Goal: Task Accomplishment & Management: Manage account settings

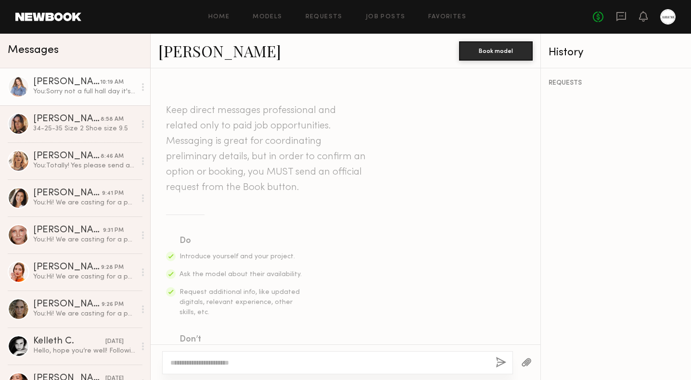
scroll to position [602, 0]
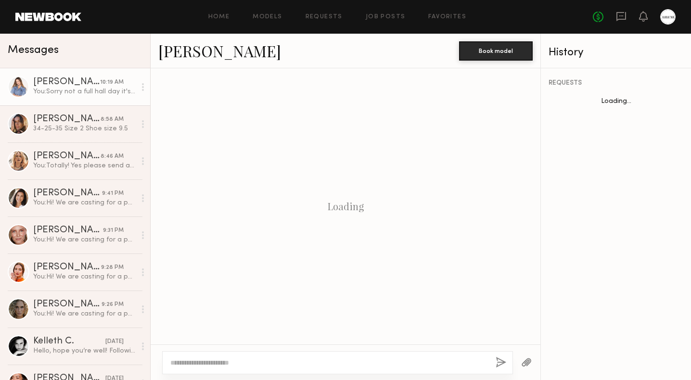
scroll to position [528, 0]
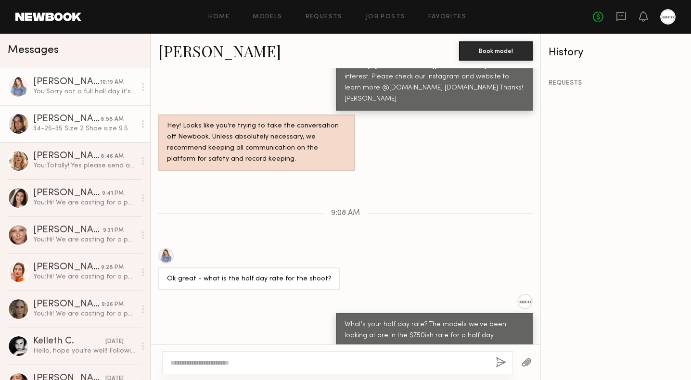
click at [69, 121] on div "[PERSON_NAME]" at bounding box center [66, 120] width 67 height 10
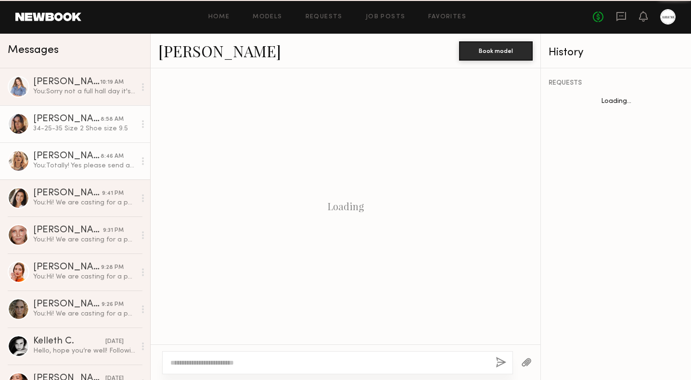
scroll to position [602, 0]
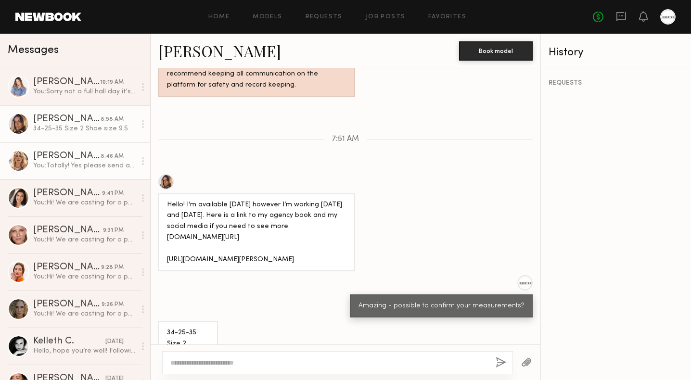
click at [85, 161] on div "[PERSON_NAME]" at bounding box center [66, 157] width 67 height 10
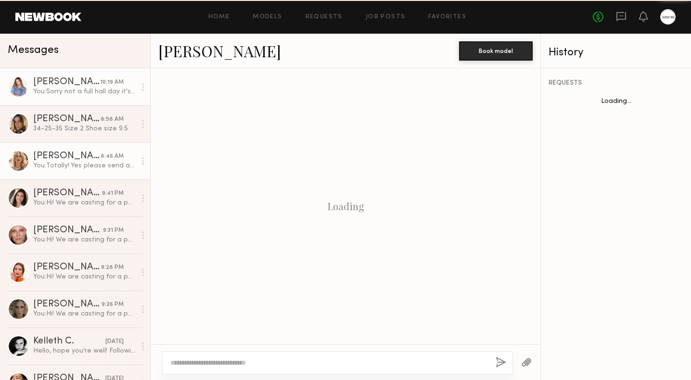
scroll to position [567, 0]
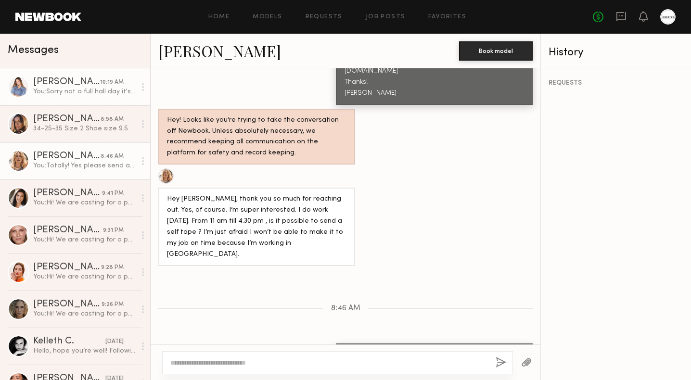
click at [81, 103] on link "Kyna L. 10:19 AM You: Sorry not a full hall day it's just 9-12" at bounding box center [75, 86] width 150 height 37
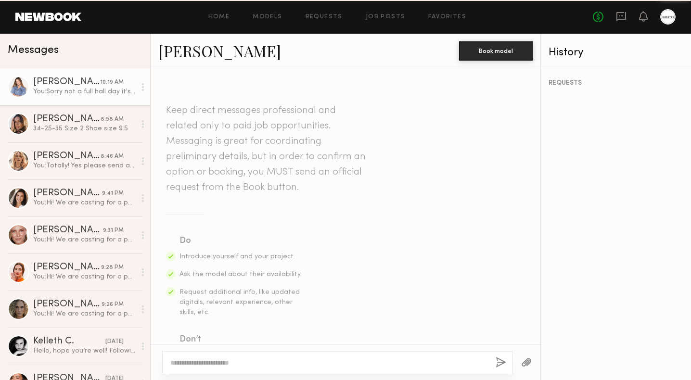
scroll to position [528, 0]
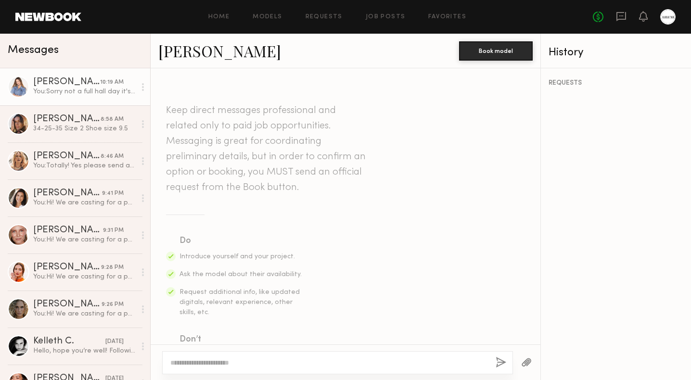
scroll to position [528, 0]
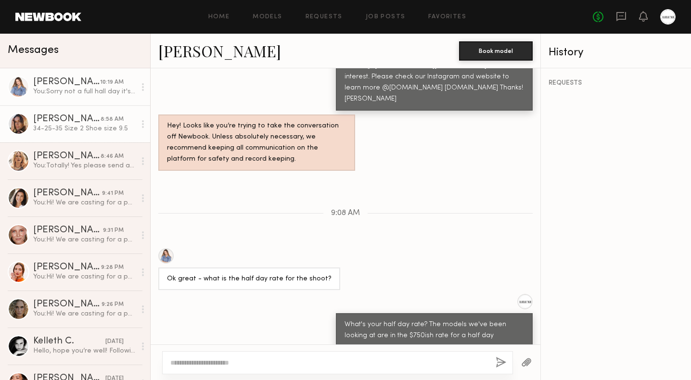
click at [81, 134] on link "Carrie A. 8:58 AM 34-25-35 Size 2 Shoe size 9.5" at bounding box center [75, 123] width 150 height 37
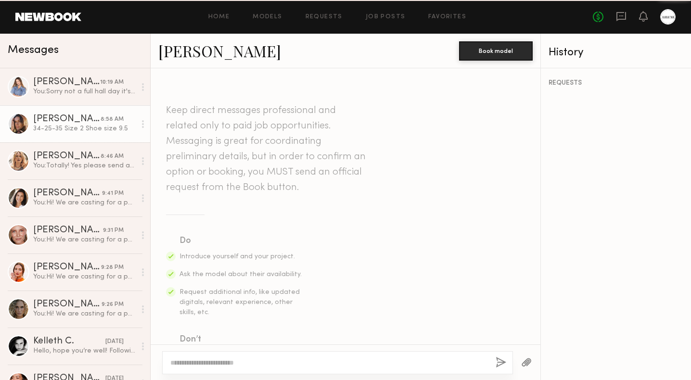
scroll to position [602, 0]
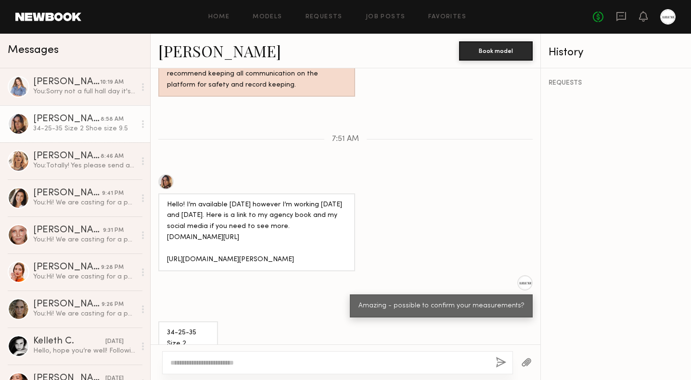
click at [183, 54] on link "[PERSON_NAME]" at bounding box center [219, 50] width 123 height 21
drag, startPoint x: 165, startPoint y: 222, endPoint x: 228, endPoint y: 239, distance: 64.8
click at [228, 239] on div "Hello! I’m available on Friday however I’m working Wednesday and Thursday. Here…" at bounding box center [256, 232] width 197 height 78
copy div "https://www.carolinegleason.com/women/direct/2501616/carrie-amstuz"
click at [64, 91] on div "You: Sorry not a full hall day it's just 9-12" at bounding box center [84, 91] width 103 height 9
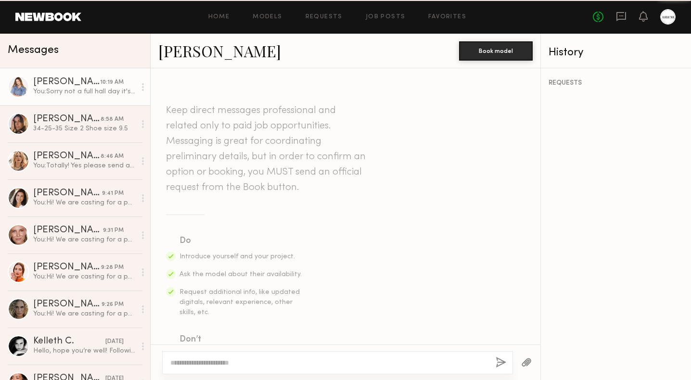
scroll to position [528, 0]
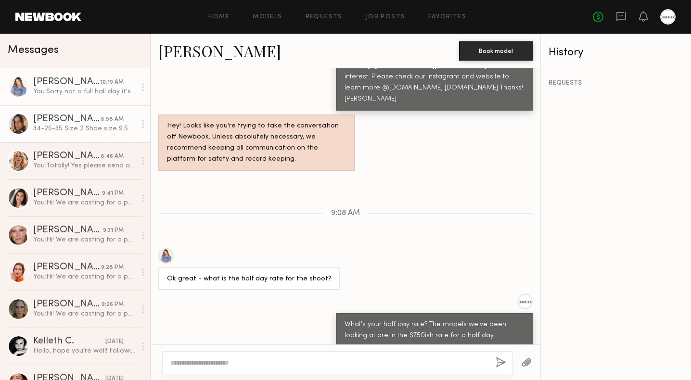
click at [77, 113] on link "Carrie A. 8:58 AM 34-25-35 Size 2 Shoe size 9.5" at bounding box center [75, 123] width 150 height 37
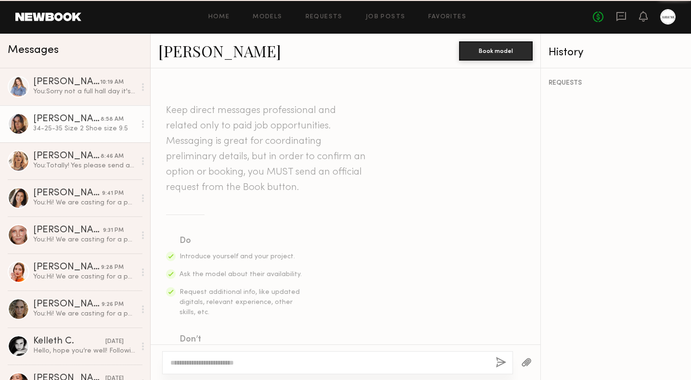
scroll to position [602, 0]
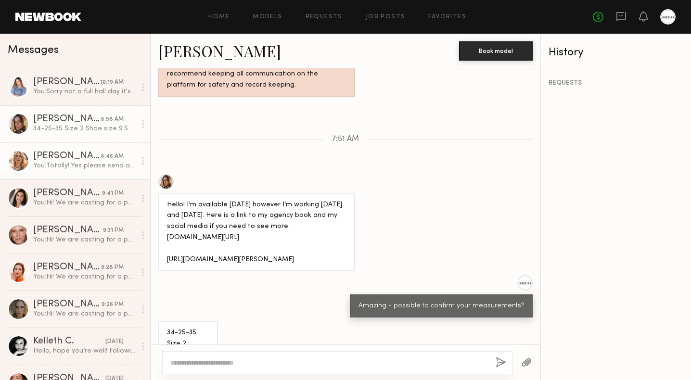
click at [80, 156] on div "Anastassija M." at bounding box center [66, 157] width 67 height 10
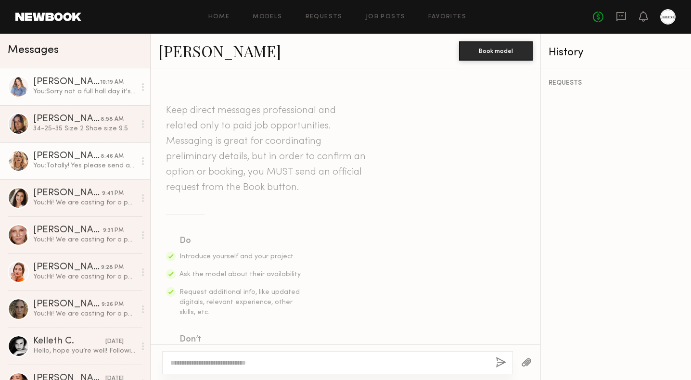
scroll to position [567, 0]
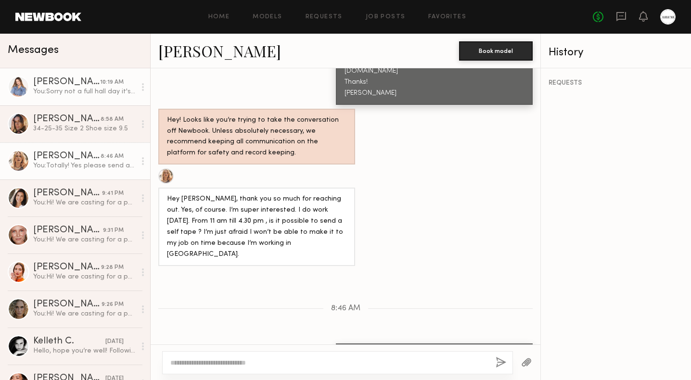
click at [82, 96] on div "You: Sorry not a full hall day it's just 9-12" at bounding box center [84, 91] width 103 height 9
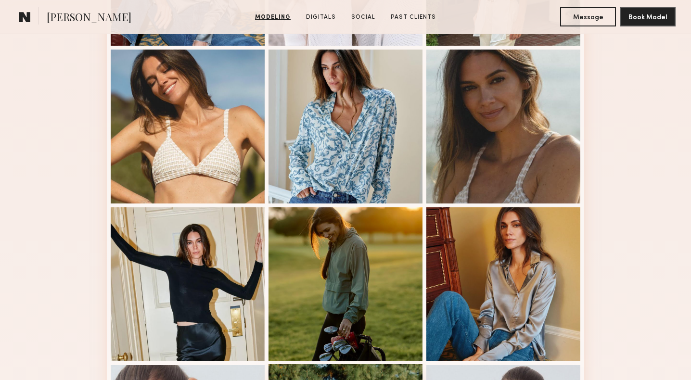
scroll to position [392, 0]
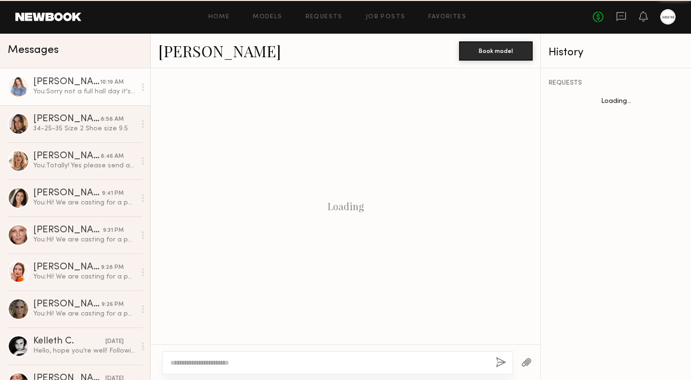
scroll to position [528, 0]
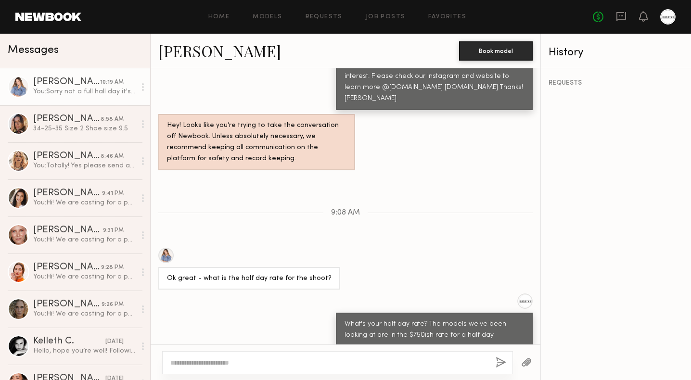
scroll to position [528, 0]
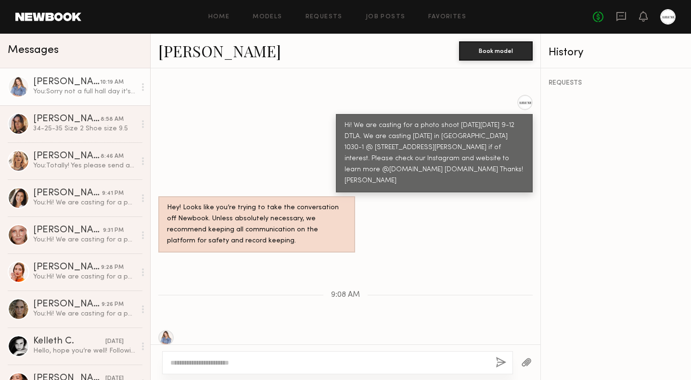
scroll to position [442, 0]
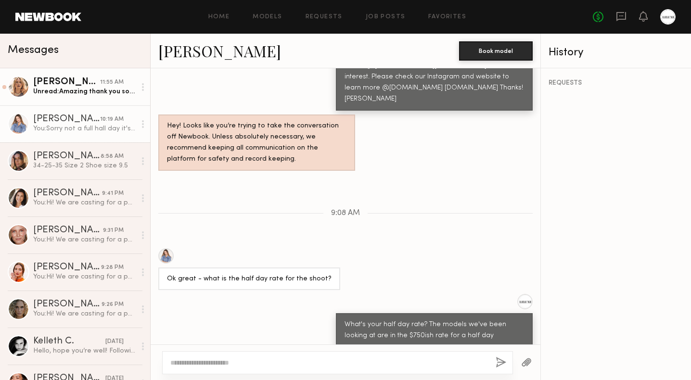
click at [86, 90] on div "Unread: Amazing thank you so much. I will do the self tape once I’m getting off…" at bounding box center [84, 91] width 103 height 9
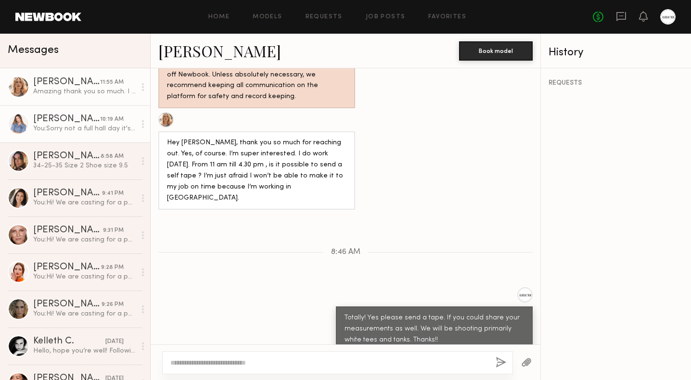
click at [64, 137] on link "Kyna L. 10:19 AM You: Sorry not a full hall day it's just 9-12" at bounding box center [75, 123] width 150 height 37
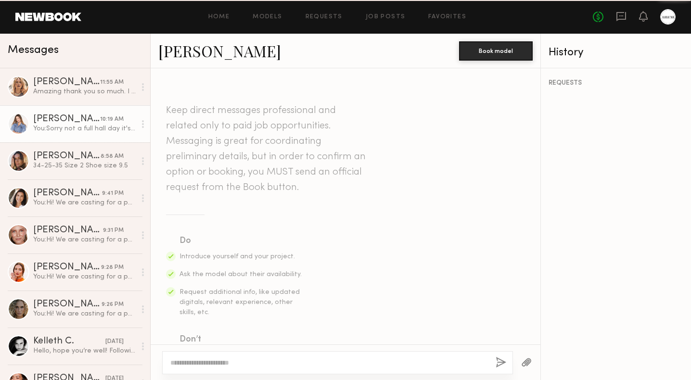
scroll to position [528, 0]
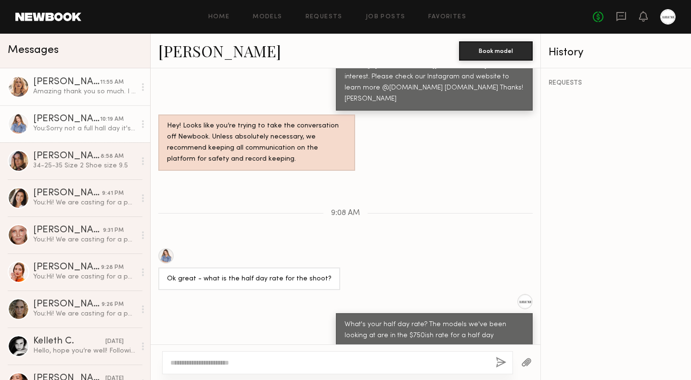
click at [66, 95] on div "Amazing thank you so much. I will do the self tape once I’m getting off work." at bounding box center [84, 91] width 103 height 9
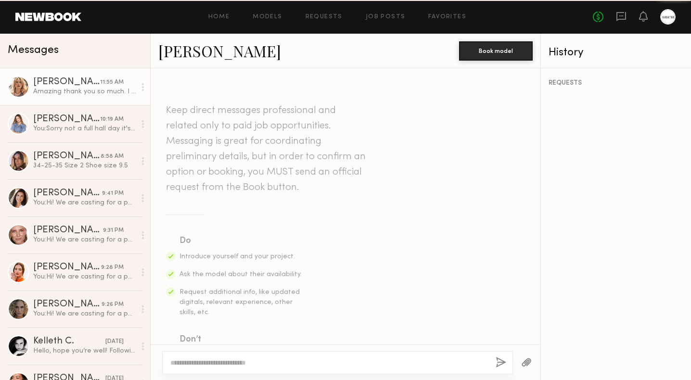
scroll to position [623, 0]
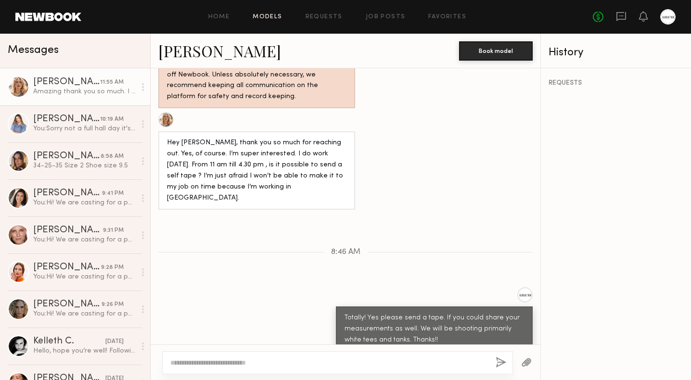
click at [266, 17] on link "Models" at bounding box center [267, 17] width 29 height 6
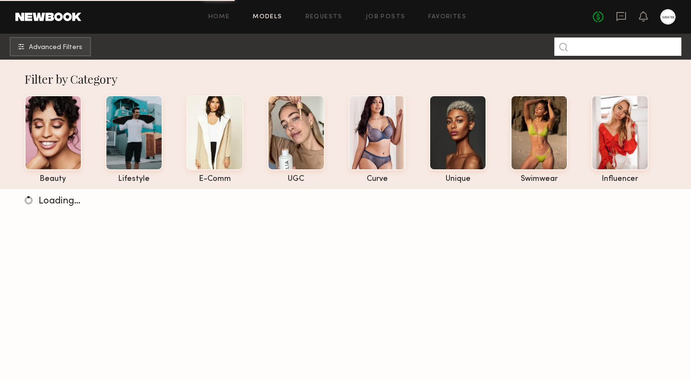
click at [612, 47] on input at bounding box center [617, 47] width 127 height 18
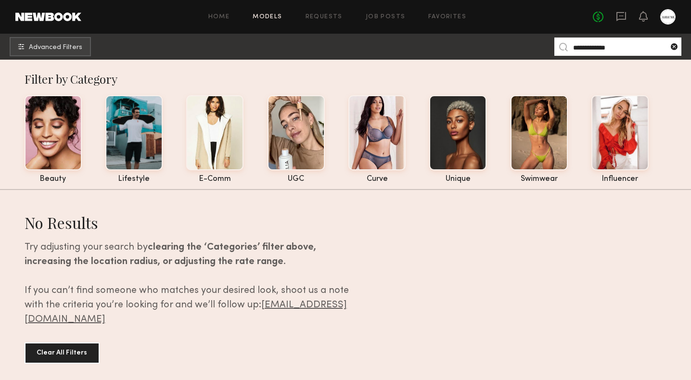
type input "**********"
click at [677, 48] on common-icon at bounding box center [674, 47] width 10 height 10
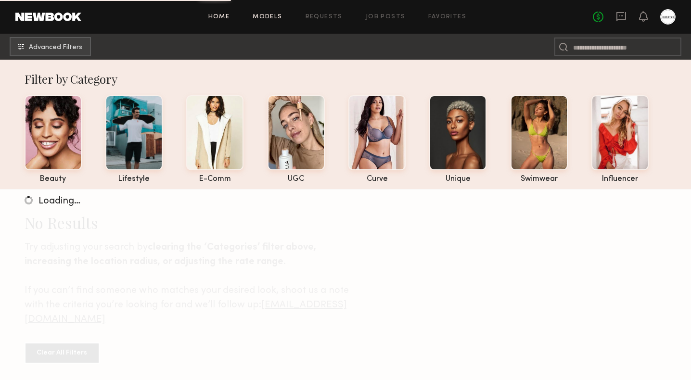
click at [229, 19] on link "Home" at bounding box center [219, 17] width 22 height 6
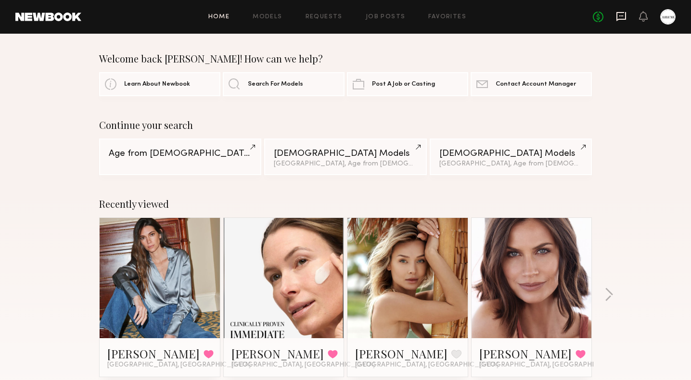
click at [620, 20] on icon at bounding box center [621, 16] width 11 height 11
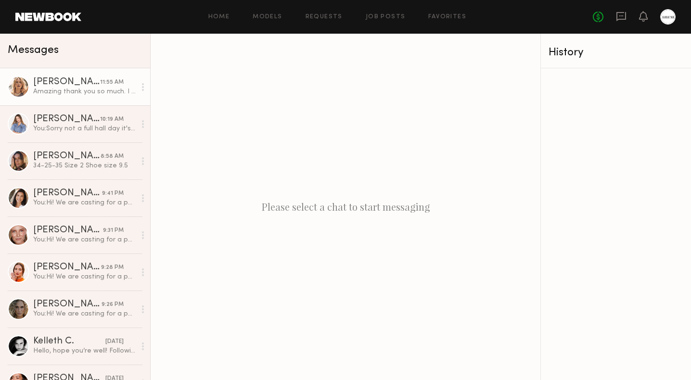
click at [81, 87] on div "[PERSON_NAME]" at bounding box center [66, 82] width 67 height 10
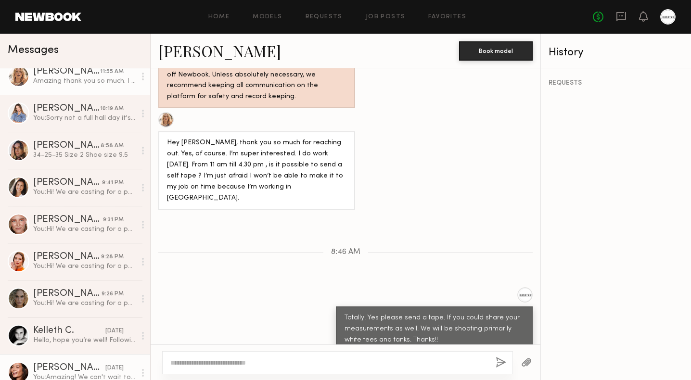
scroll to position [10, 0]
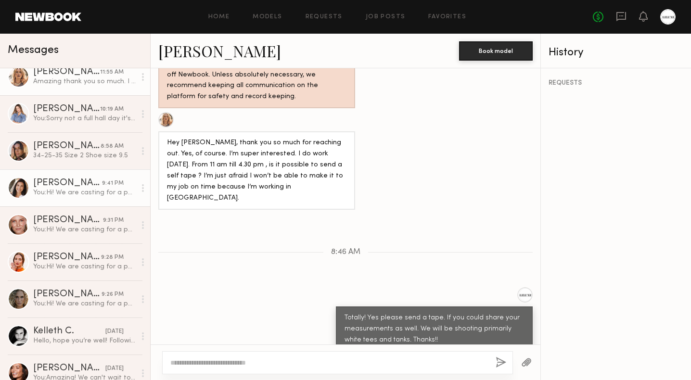
click at [64, 197] on link "Cristina D. 9:41 PM You: Hi! We are casting for a photo shoot this Friday 8/15 …" at bounding box center [75, 187] width 150 height 37
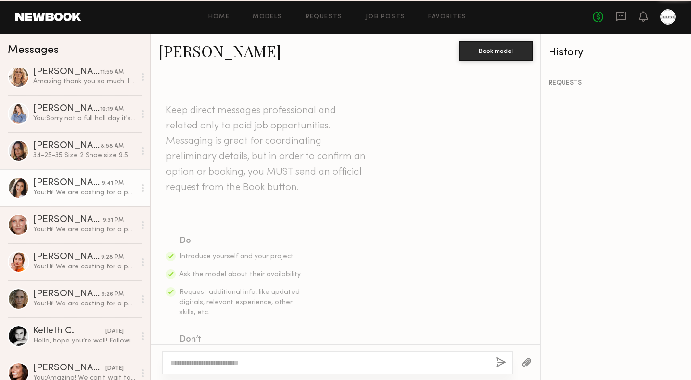
scroll to position [1118, 0]
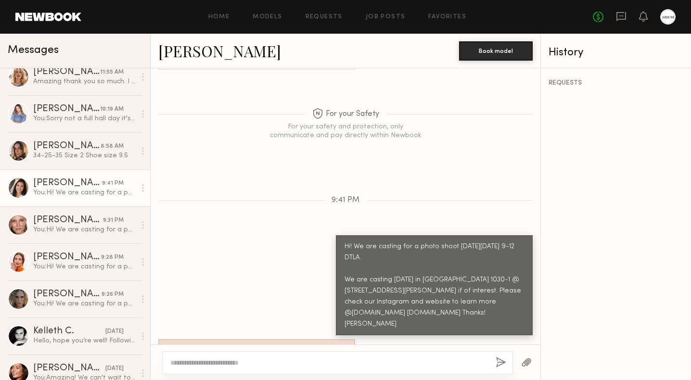
click at [191, 57] on link "[PERSON_NAME]" at bounding box center [219, 50] width 123 height 21
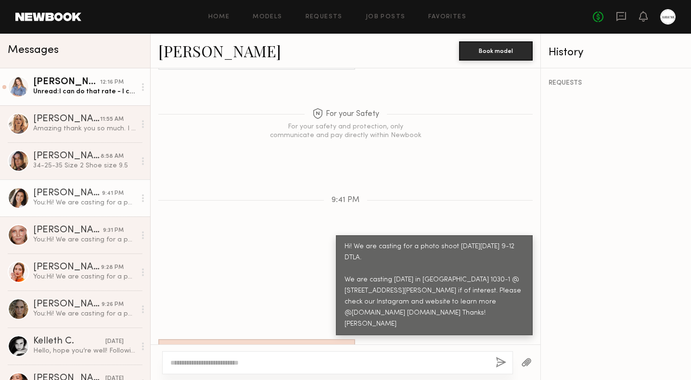
scroll to position [0, 0]
click at [89, 91] on div "Unread: I can do that rate - I charge $250 per hour ;)" at bounding box center [84, 91] width 103 height 9
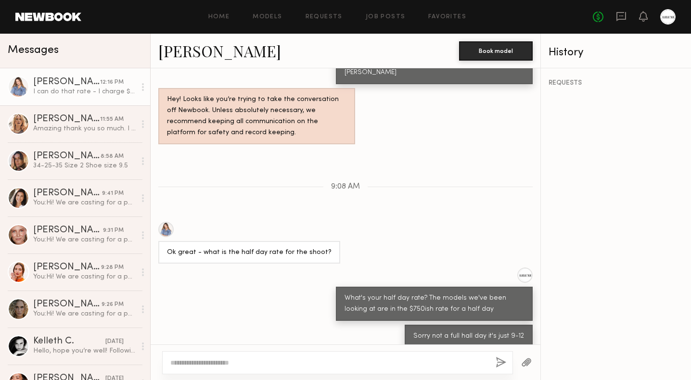
click at [175, 48] on link "[PERSON_NAME]" at bounding box center [219, 50] width 123 height 21
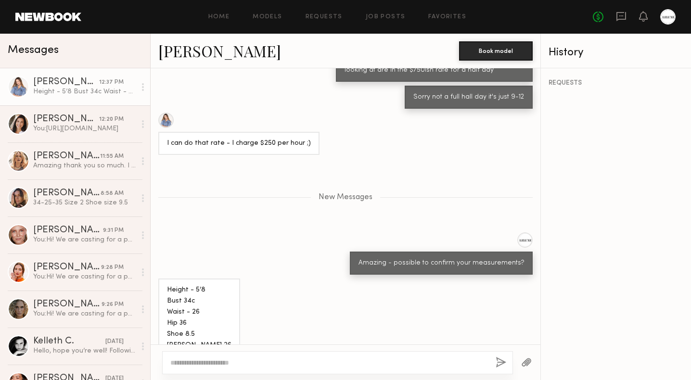
click at [182, 56] on link "Kyna L." at bounding box center [219, 50] width 123 height 21
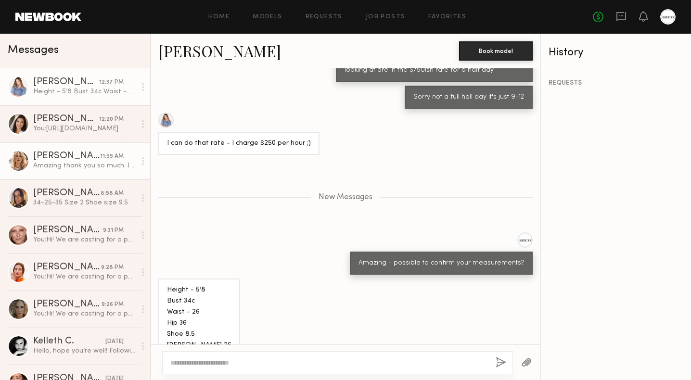
click at [86, 164] on div "Amazing thank you so much. I will do the self tape once I’m getting off work." at bounding box center [84, 165] width 103 height 9
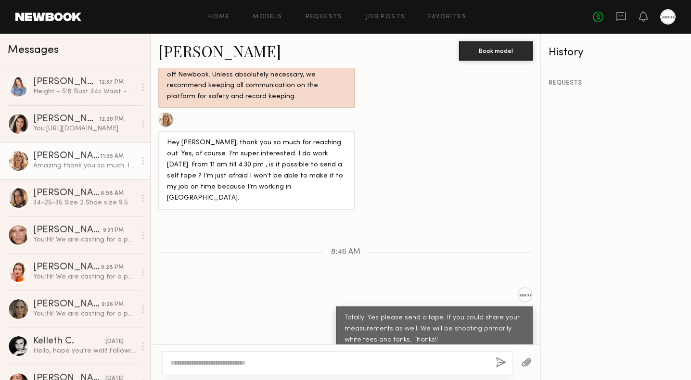
click at [165, 112] on div at bounding box center [165, 119] width 15 height 15
click at [232, 360] on textarea at bounding box center [329, 363] width 318 height 10
paste textarea "**********"
type textarea "**********"
click at [500, 361] on button "button" at bounding box center [501, 363] width 11 height 12
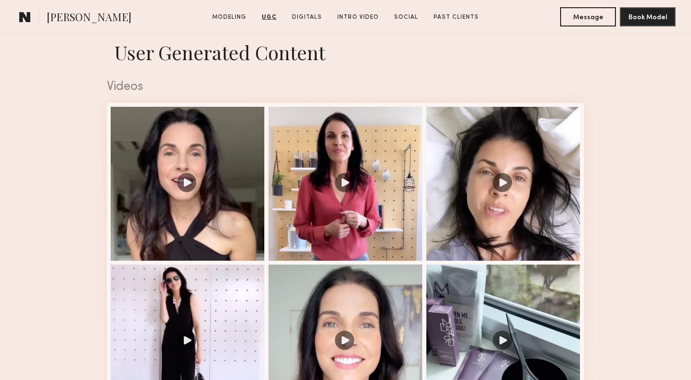
scroll to position [771, 0]
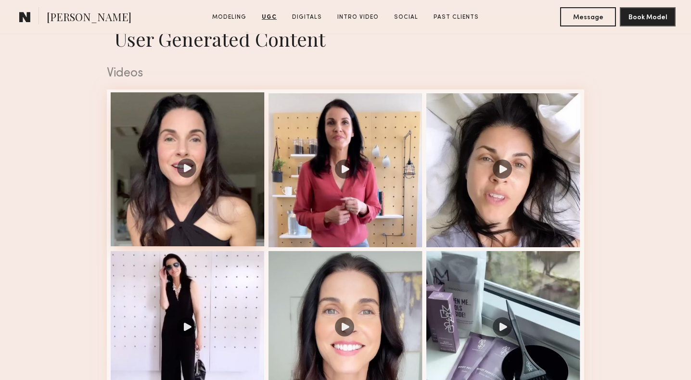
click at [220, 191] on div at bounding box center [188, 169] width 154 height 154
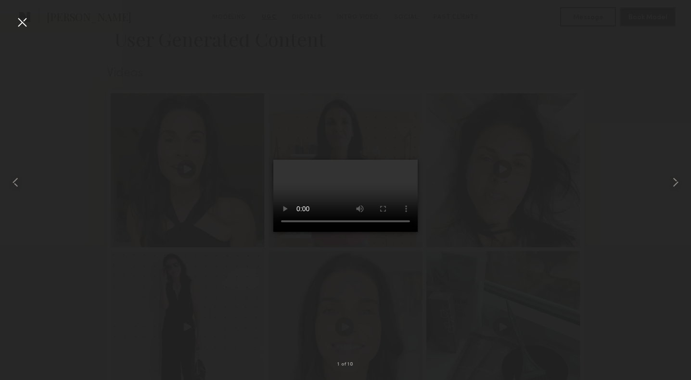
click at [641, 148] on div at bounding box center [345, 182] width 691 height 334
click at [640, 147] on div at bounding box center [345, 182] width 691 height 334
click at [25, 22] on div at bounding box center [21, 21] width 15 height 15
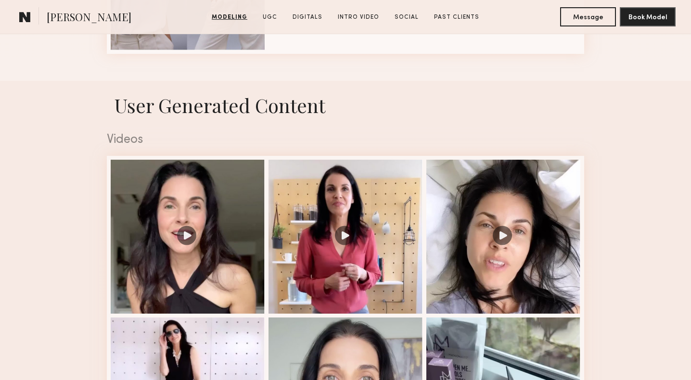
scroll to position [704, 0]
click at [218, 206] on div at bounding box center [188, 236] width 154 height 154
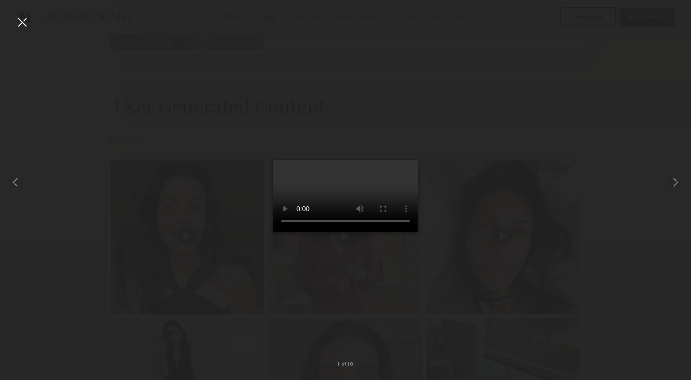
drag, startPoint x: 343, startPoint y: 336, endPoint x: 295, endPoint y: 340, distance: 48.8
click at [295, 232] on video at bounding box center [345, 196] width 144 height 72
click at [273, 232] on video at bounding box center [345, 196] width 144 height 72
click at [275, 232] on video at bounding box center [345, 196] width 144 height 72
click at [517, 108] on div at bounding box center [345, 182] width 691 height 334
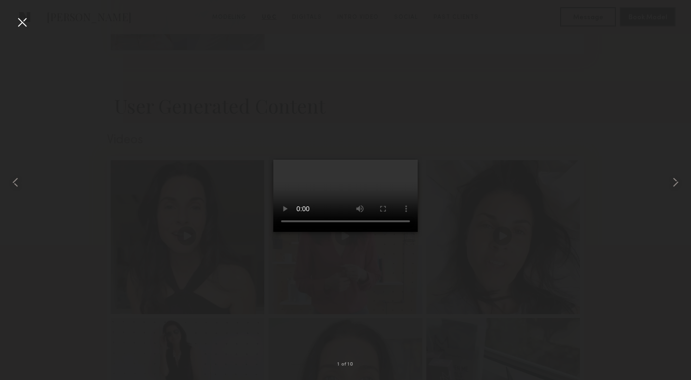
click at [28, 19] on div at bounding box center [21, 21] width 15 height 15
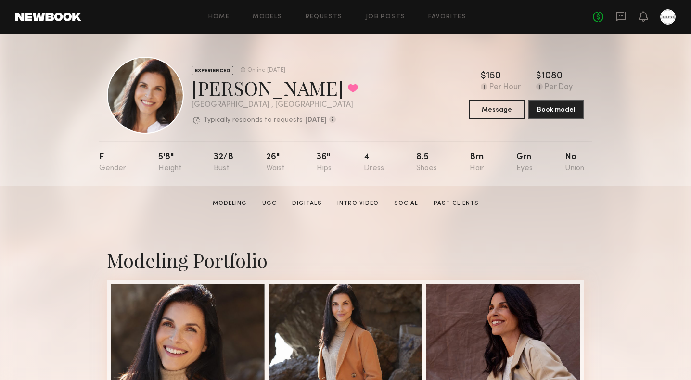
scroll to position [0, 0]
click at [503, 108] on button "Message" at bounding box center [497, 108] width 56 height 19
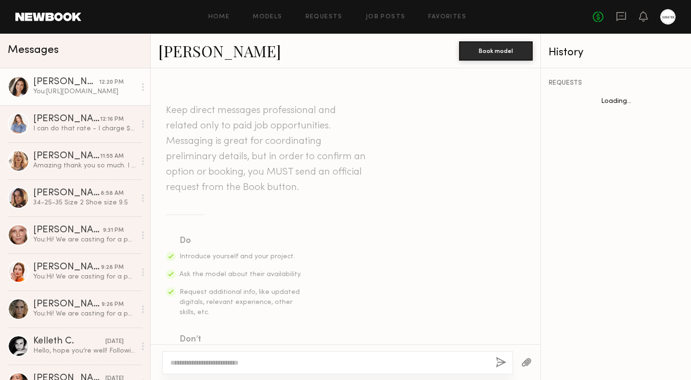
scroll to position [1306, 0]
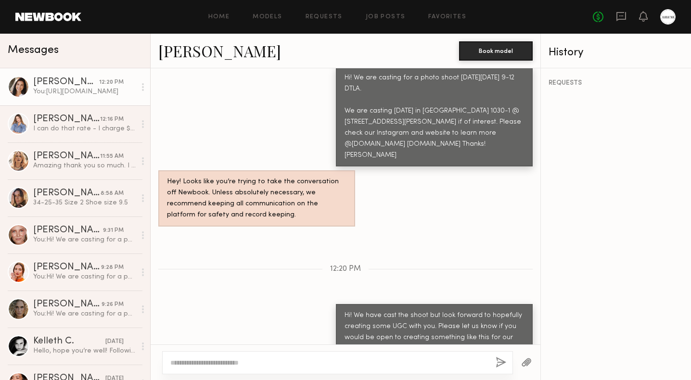
drag, startPoint x: 343, startPoint y: 312, endPoint x: 427, endPoint y: 331, distance: 85.7
click at [447, 364] on div "https://www.instagram.com/p/DMvuKWUgQF9/?igsh=Mzc3ZTVlOWMwZA==" at bounding box center [490, 375] width 86 height 23
copy div "https://www.instagram.com/p/DMvuKWUgQF9/?igsh=Mzc3ZTVlOWMwZA=="
click at [244, 223] on div "Keep direct messages professional and related only to paid job opportunities. M…" at bounding box center [346, 206] width 390 height 276
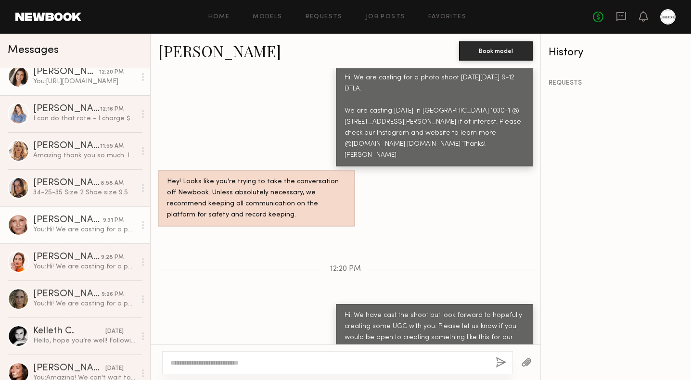
scroll to position [12, 0]
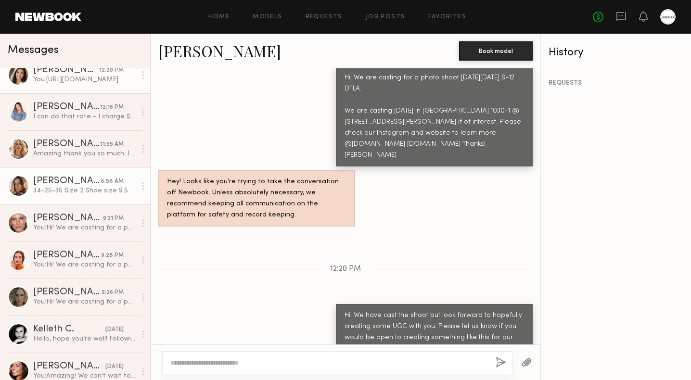
click at [83, 201] on link "Carrie A. 8:58 AM 34-25-35 Size 2 Shoe size 9.5" at bounding box center [75, 185] width 150 height 37
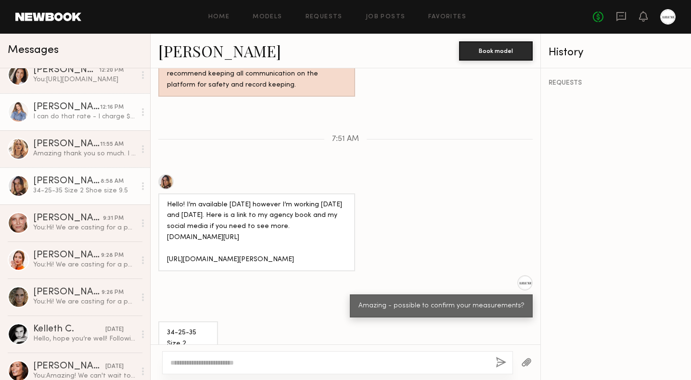
click at [72, 118] on div "I can do that rate - I charge $250 per hour ;)" at bounding box center [84, 116] width 103 height 9
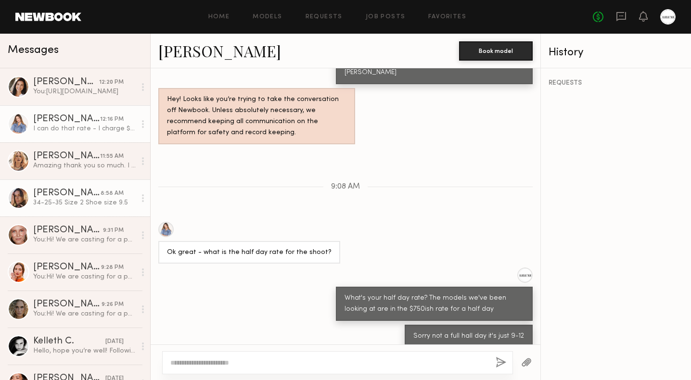
click at [58, 206] on div "34-25-35 Size 2 Shoe size 9.5" at bounding box center [84, 202] width 103 height 9
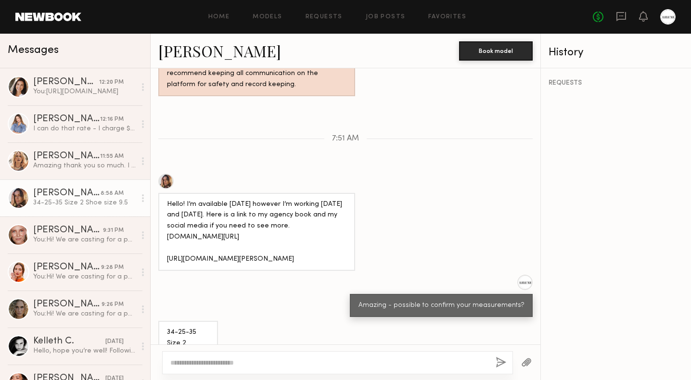
scroll to position [602, 0]
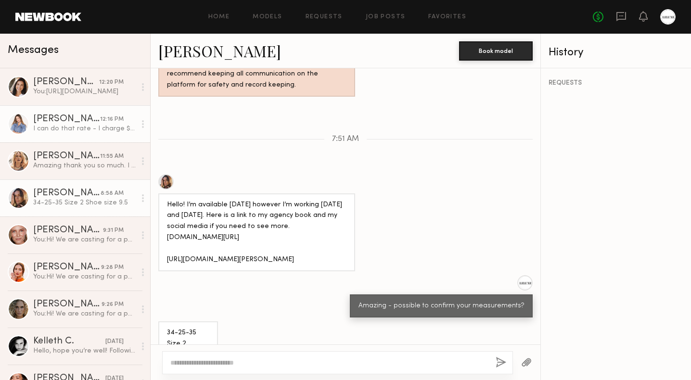
click at [51, 127] on div "I can do that rate - I charge $250 per hour ;)" at bounding box center [84, 128] width 103 height 9
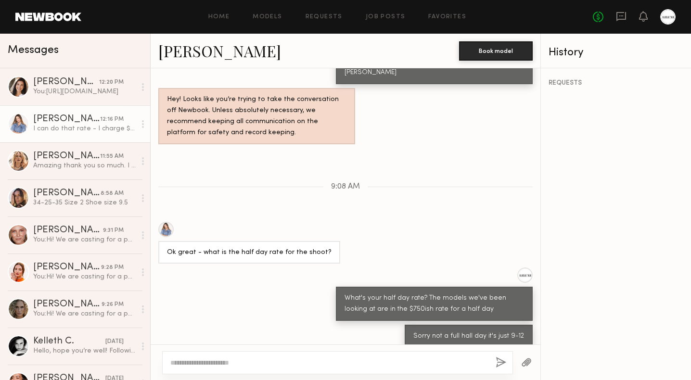
click at [191, 50] on link "Kyna L." at bounding box center [219, 50] width 123 height 21
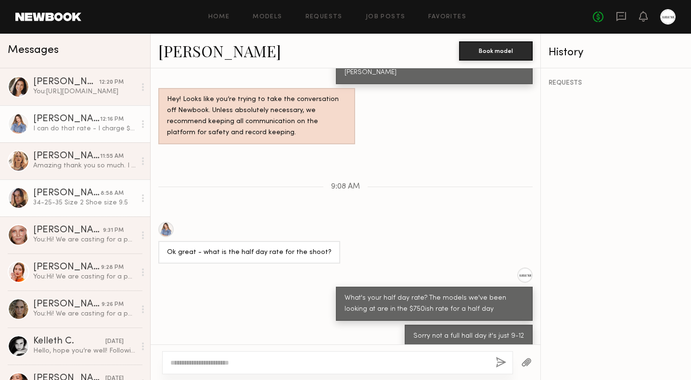
click at [58, 194] on div "Carrie A." at bounding box center [66, 194] width 67 height 10
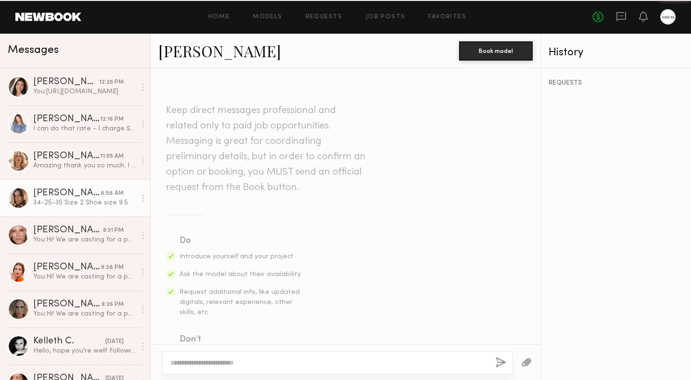
scroll to position [602, 0]
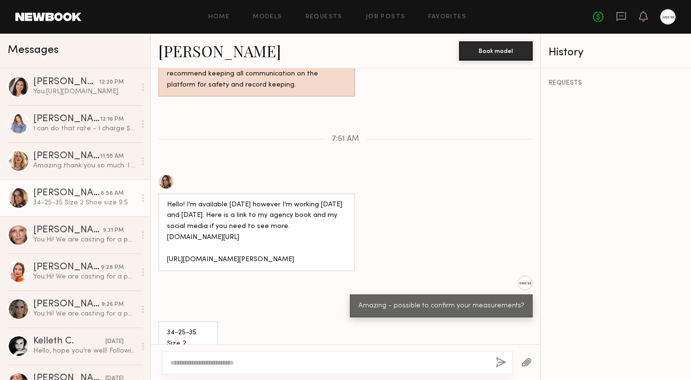
click at [167, 174] on div at bounding box center [165, 181] width 15 height 15
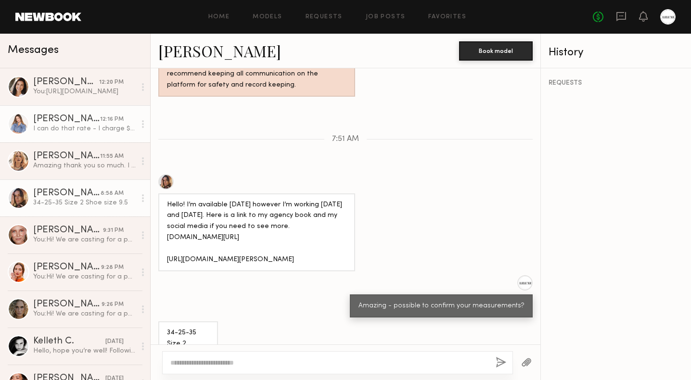
click at [82, 127] on div "I can do that rate - I charge $250 per hour ;)" at bounding box center [84, 128] width 103 height 9
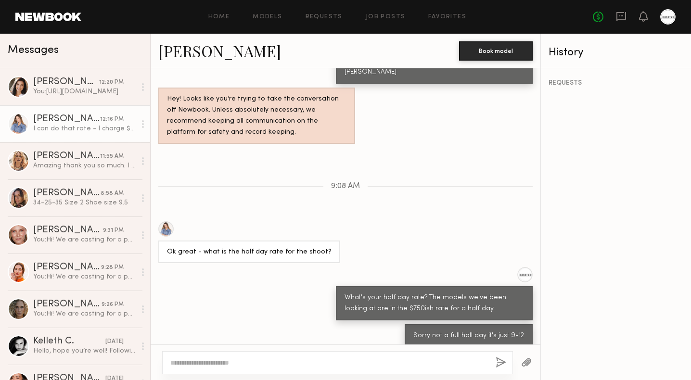
scroll to position [554, 0]
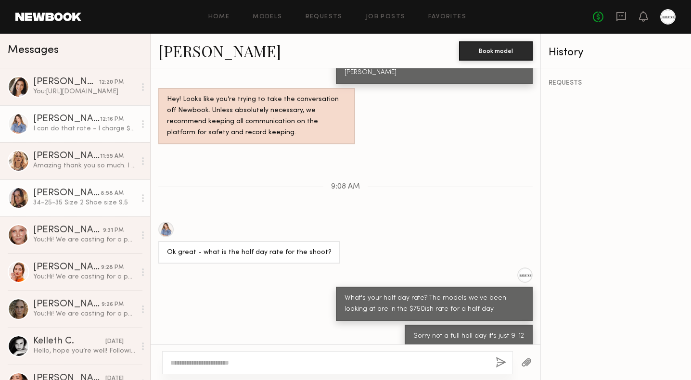
click at [68, 204] on div "34-25-35 Size 2 Shoe size 9.5" at bounding box center [84, 202] width 103 height 9
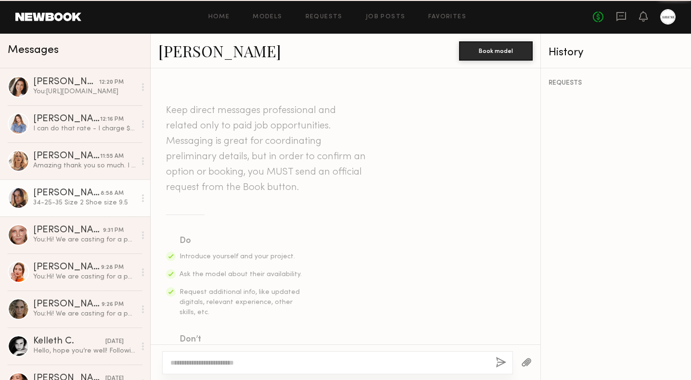
scroll to position [602, 0]
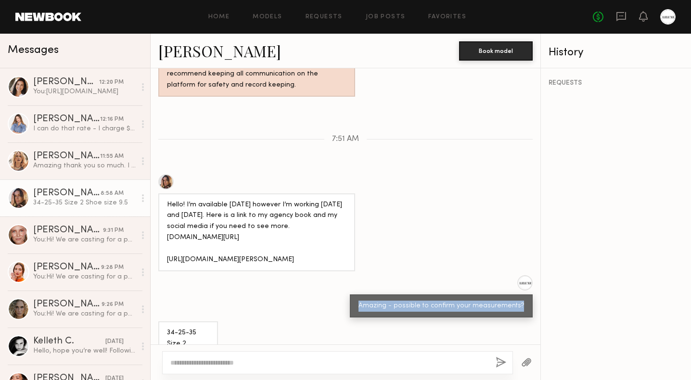
drag, startPoint x: 367, startPoint y: 279, endPoint x: 520, endPoint y: 284, distance: 152.7
click at [520, 295] on div "Amazing - possible to confirm your measurements?" at bounding box center [441, 306] width 183 height 23
copy div "Amazing - possible to confirm your measurements?"
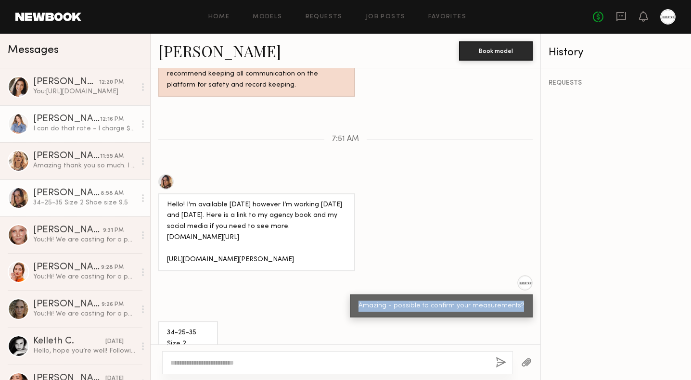
click at [82, 128] on div "I can do that rate - I charge $250 per hour ;)" at bounding box center [84, 128] width 103 height 9
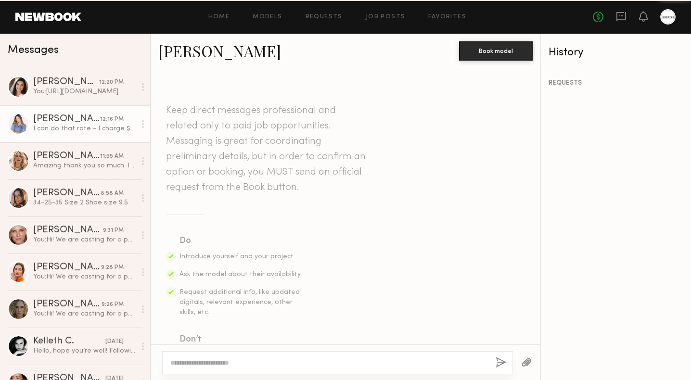
scroll to position [554, 0]
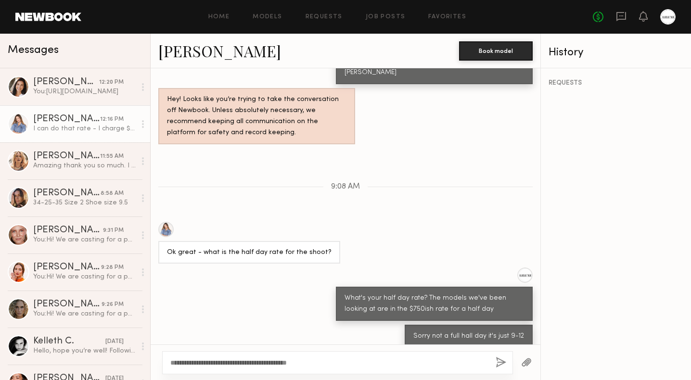
type textarea "**********"
click at [500, 363] on button "button" at bounding box center [501, 363] width 11 height 12
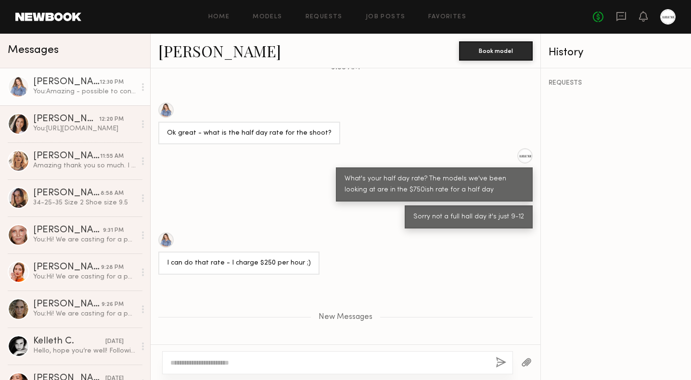
scroll to position [0, 0]
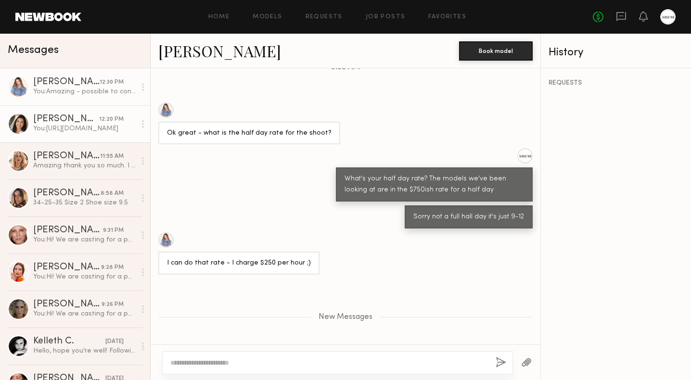
click at [57, 128] on div "You: https://www.instagram.com/p/DMvuKWUgQF9/?igsh=Mzc3ZTVlOWMwZA==" at bounding box center [84, 128] width 103 height 9
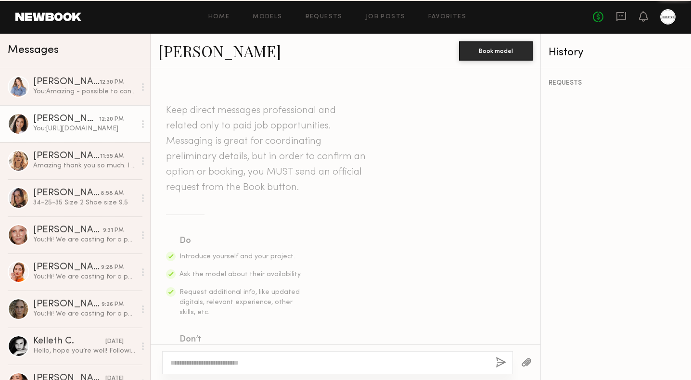
scroll to position [1306, 0]
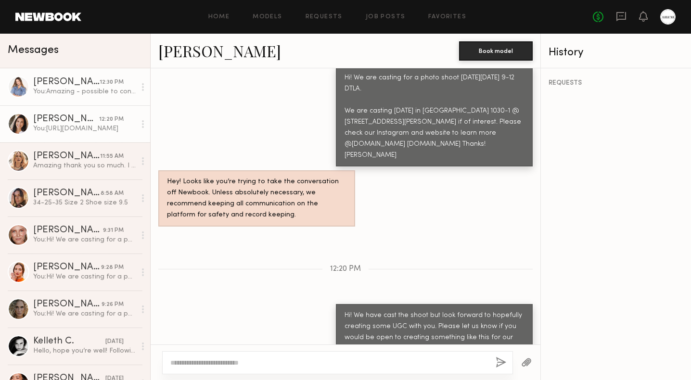
click at [64, 101] on link "Kyna L. 12:30 PM You: Amazing - possible to confirm your measurements?" at bounding box center [75, 86] width 150 height 37
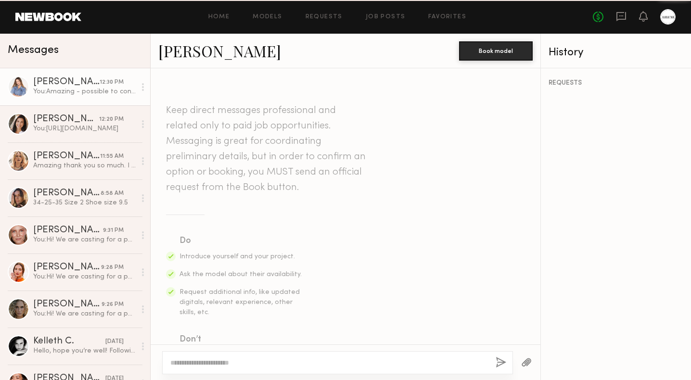
scroll to position [600, 0]
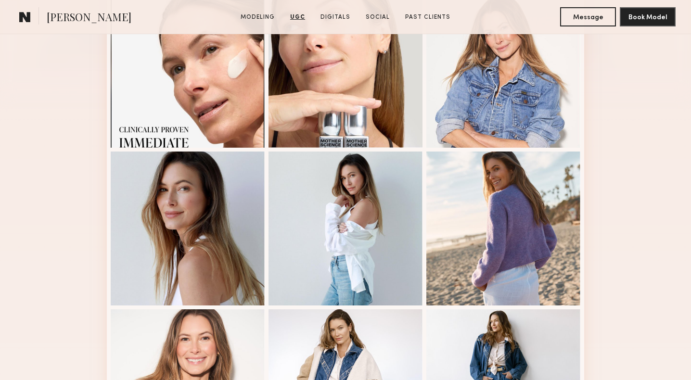
scroll to position [212, 0]
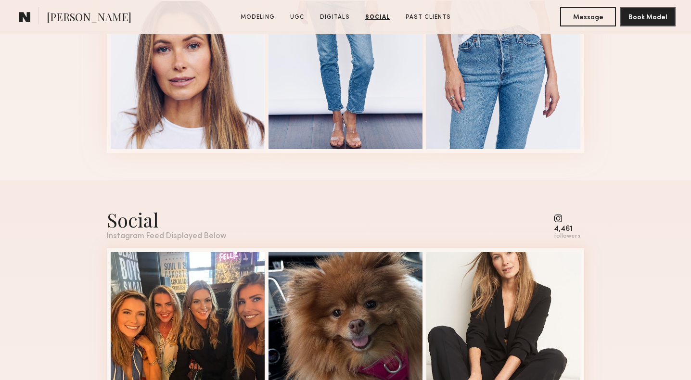
scroll to position [1825, 0]
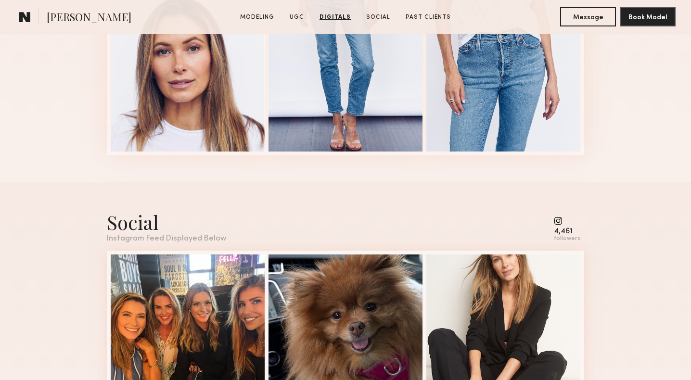
click at [561, 221] on common-icon at bounding box center [567, 221] width 26 height 9
click at [129, 225] on div "Social" at bounding box center [166, 222] width 119 height 26
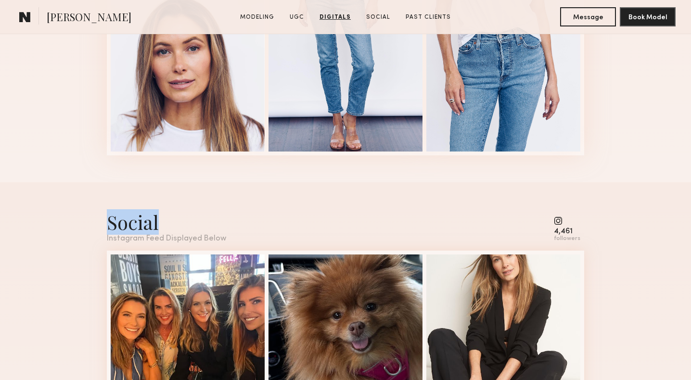
click at [129, 225] on div "Social" at bounding box center [166, 222] width 119 height 26
click at [258, 233] on div "Social Instagram Feed Displayed Below 4,461 followers" at bounding box center [345, 226] width 477 height 34
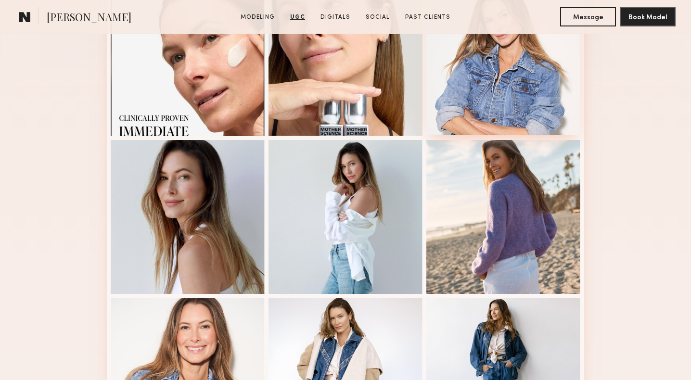
scroll to position [300, 0]
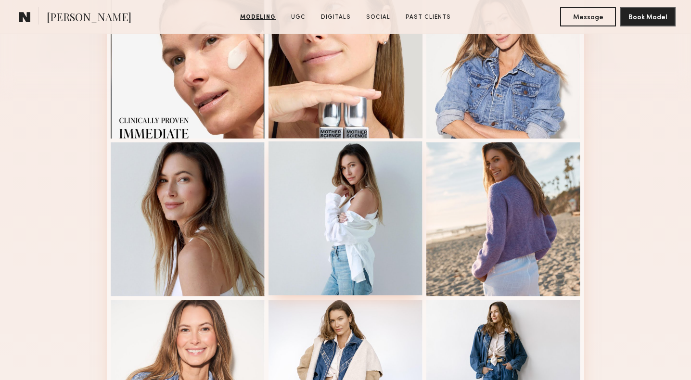
click at [320, 204] on div at bounding box center [346, 219] width 154 height 154
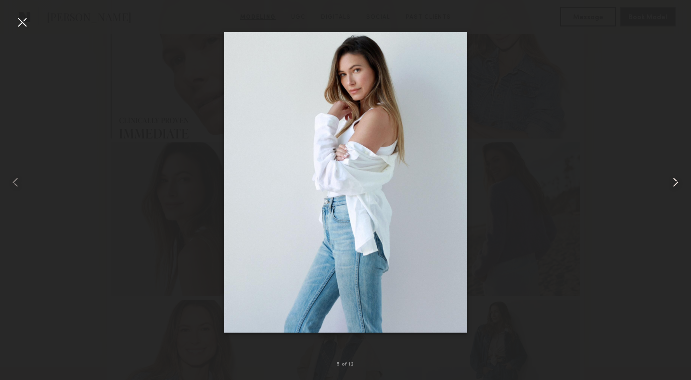
click at [667, 181] on div at bounding box center [677, 182] width 27 height 334
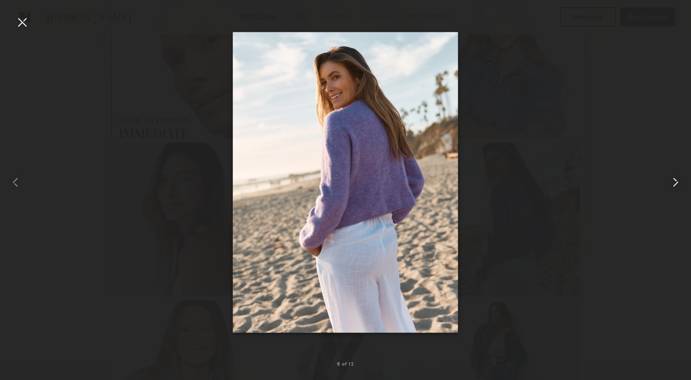
click at [667, 181] on div at bounding box center [677, 182] width 27 height 334
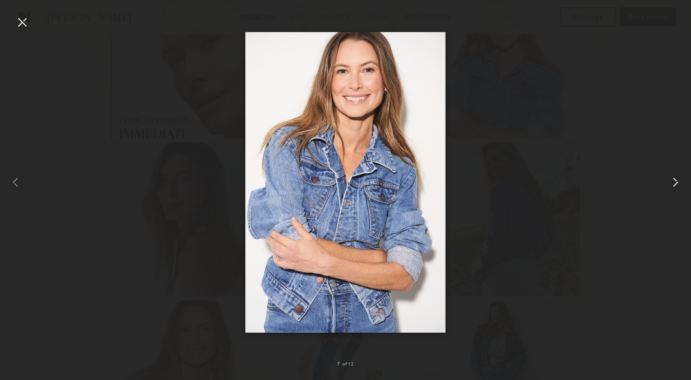
click at [667, 181] on div at bounding box center [677, 182] width 27 height 334
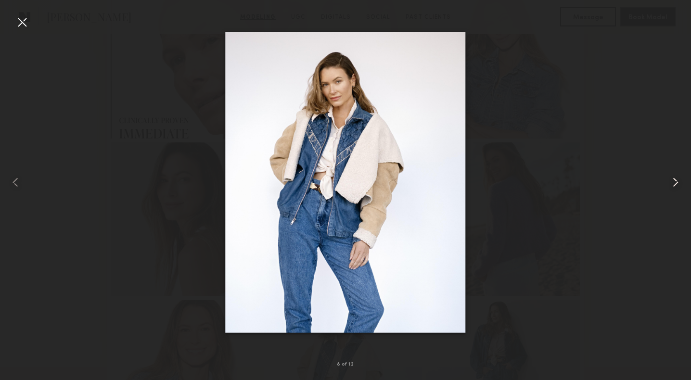
click at [667, 181] on div at bounding box center [677, 182] width 27 height 334
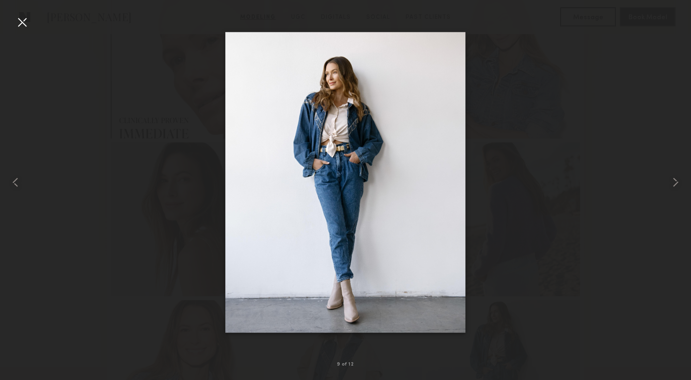
click at [23, 23] on div at bounding box center [21, 21] width 15 height 15
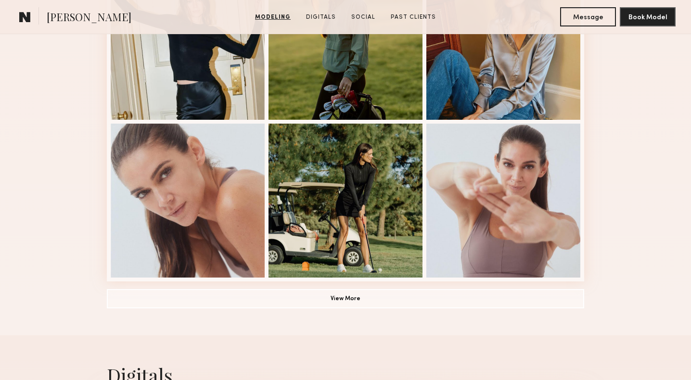
scroll to position [682, 0]
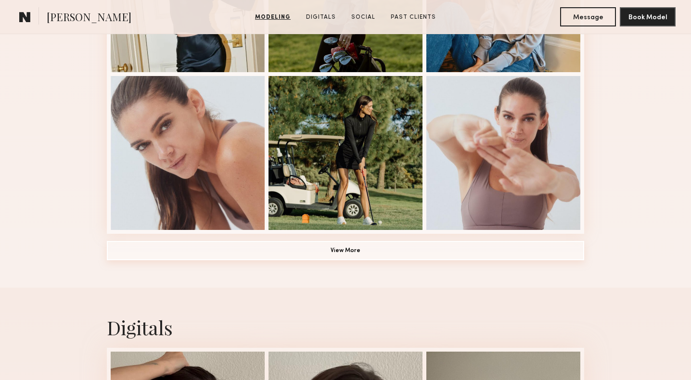
click at [350, 254] on button "View More" at bounding box center [345, 250] width 477 height 19
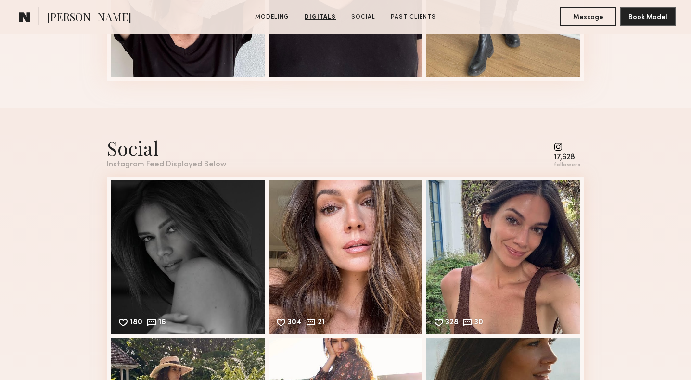
scroll to position [1887, 0]
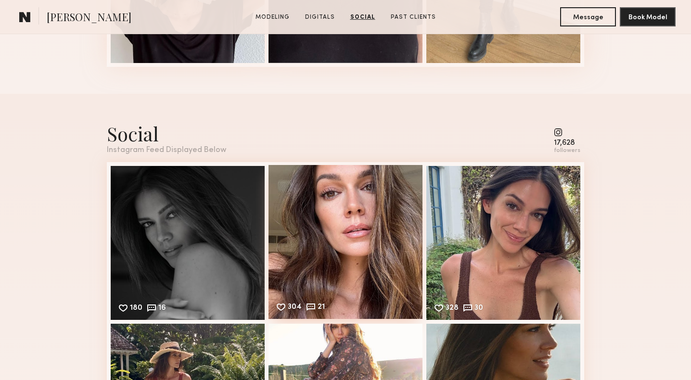
click at [367, 210] on div "304 21 Likes & comments displayed to show model’s engagement" at bounding box center [346, 242] width 154 height 154
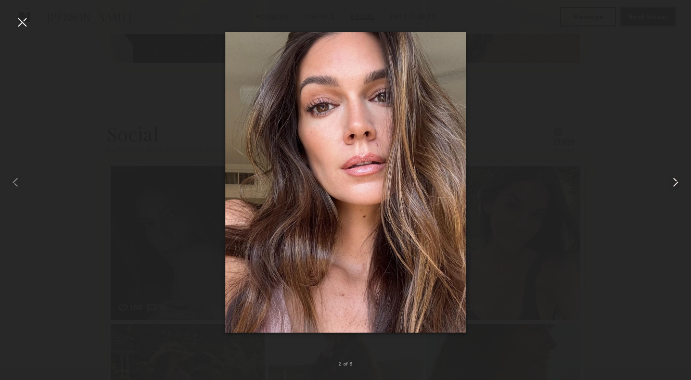
click at [671, 182] on common-icon at bounding box center [675, 182] width 15 height 15
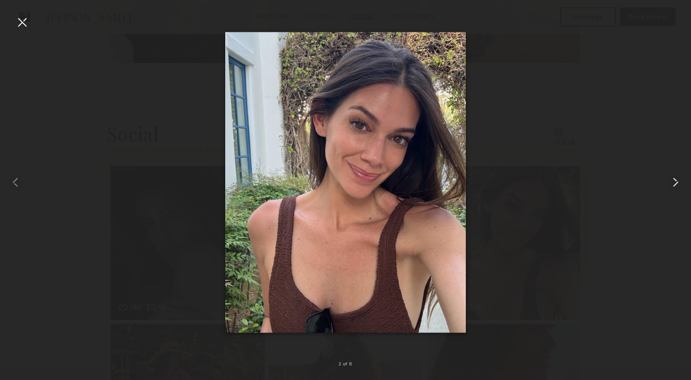
click at [671, 182] on common-icon at bounding box center [675, 182] width 15 height 15
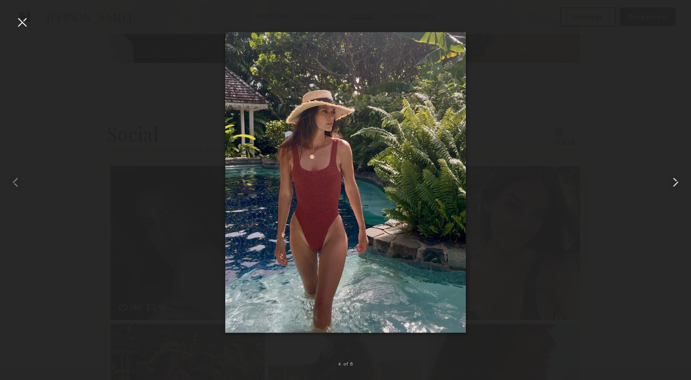
click at [671, 182] on common-icon at bounding box center [675, 182] width 15 height 15
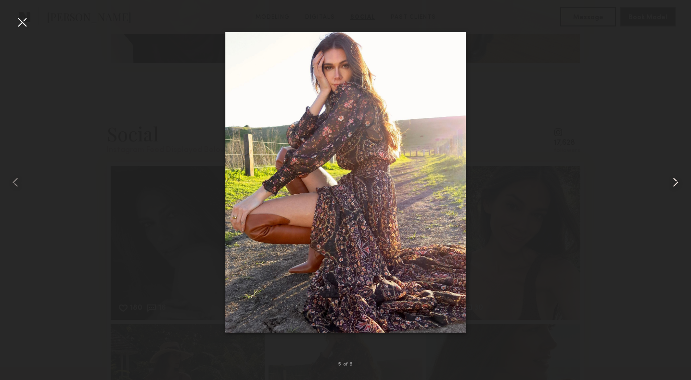
click at [671, 182] on common-icon at bounding box center [675, 182] width 15 height 15
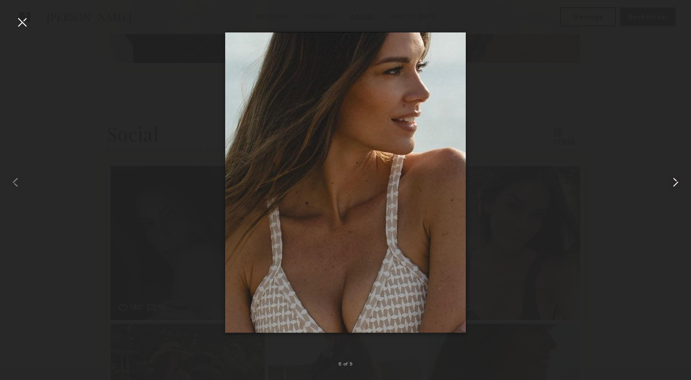
click at [671, 182] on common-icon at bounding box center [675, 182] width 15 height 15
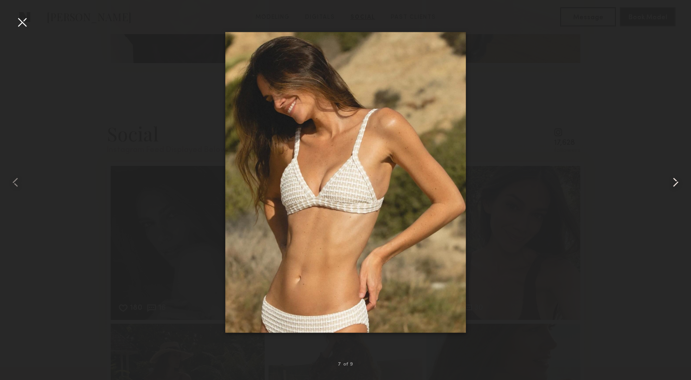
click at [671, 182] on common-icon at bounding box center [675, 182] width 15 height 15
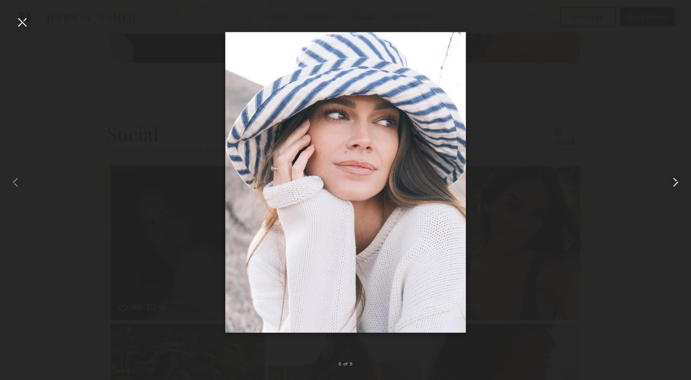
click at [671, 182] on common-icon at bounding box center [675, 182] width 15 height 15
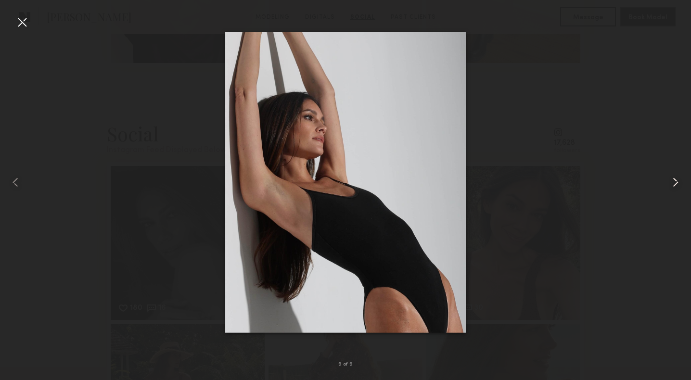
click at [671, 182] on common-icon at bounding box center [675, 182] width 15 height 15
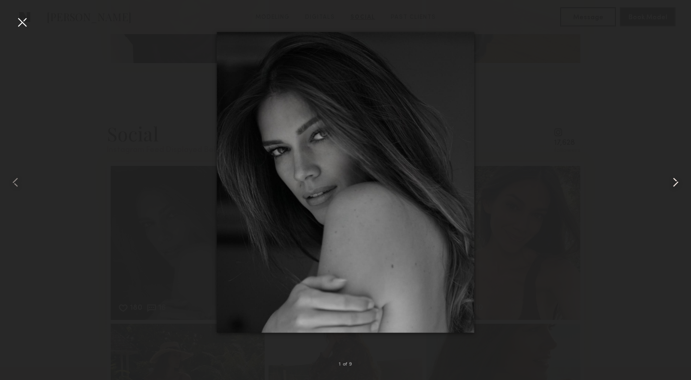
click at [671, 182] on common-icon at bounding box center [675, 182] width 15 height 15
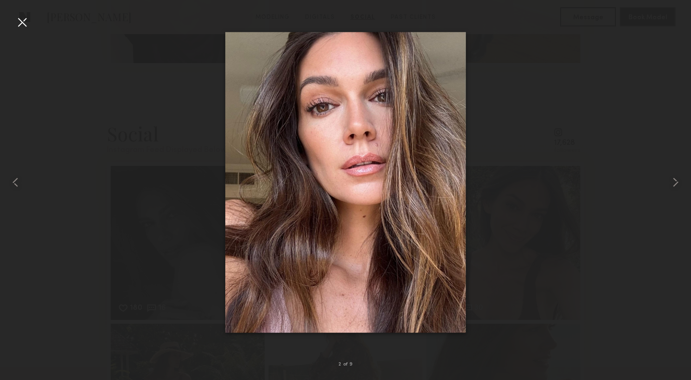
click at [21, 24] on div at bounding box center [21, 21] width 15 height 15
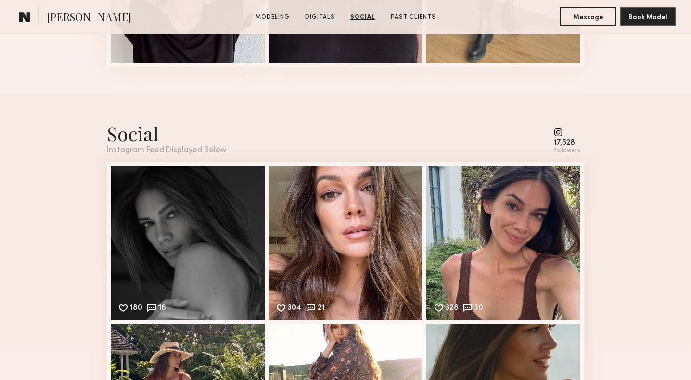
click at [226, 132] on div "Social Instagram Feed Displayed Below 17,628 followers" at bounding box center [345, 138] width 477 height 34
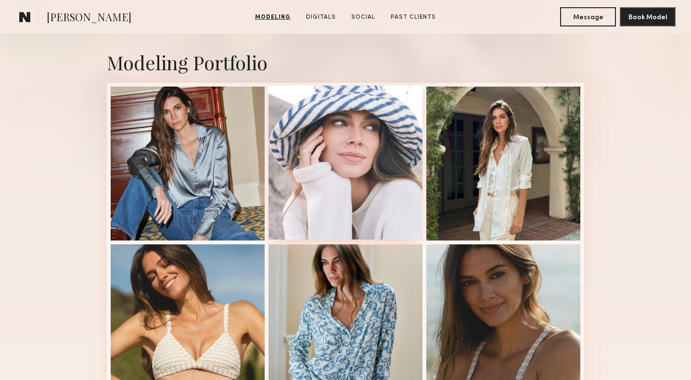
scroll to position [171, 0]
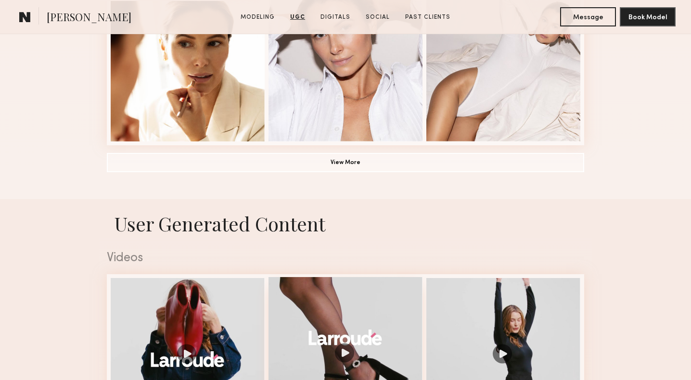
scroll to position [750, 0]
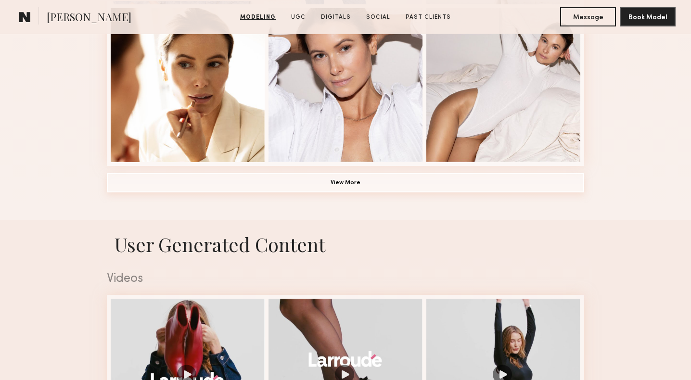
click at [358, 183] on button "View More" at bounding box center [345, 182] width 477 height 19
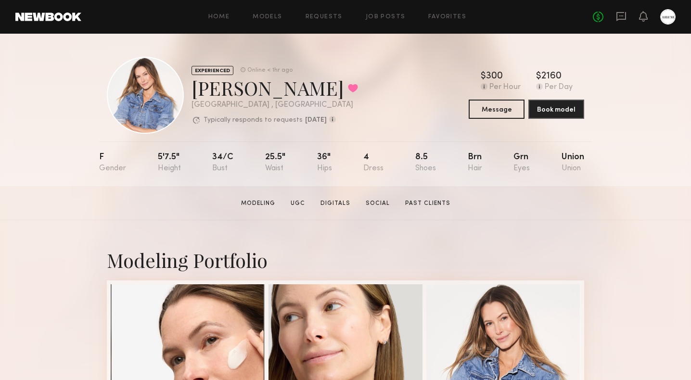
scroll to position [0, 0]
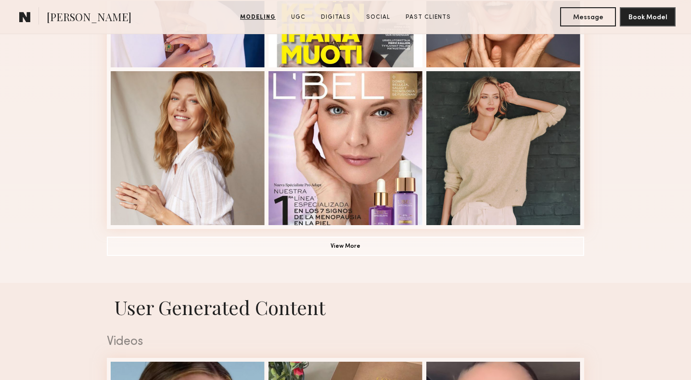
scroll to position [687, 0]
click at [361, 244] on button "View More" at bounding box center [345, 245] width 477 height 19
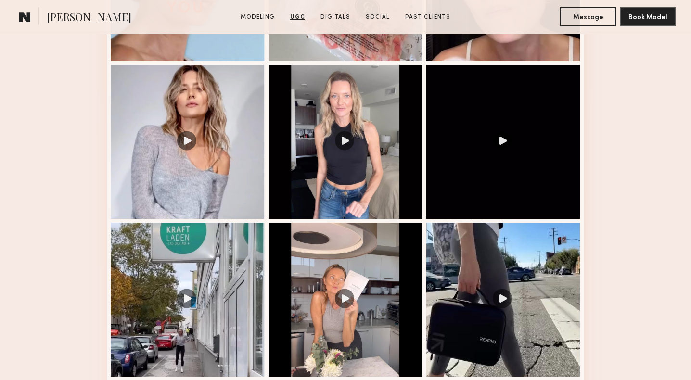
scroll to position [1747, 0]
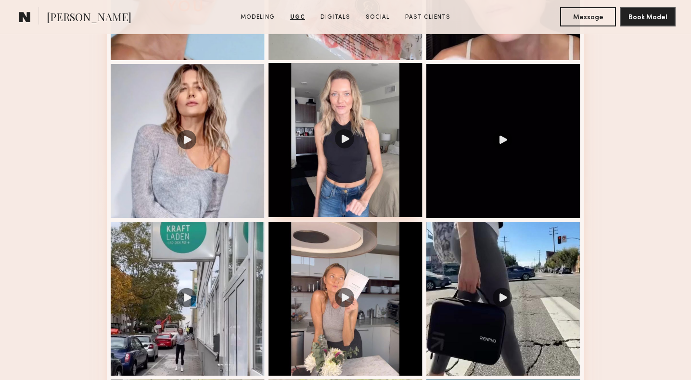
click at [360, 146] on div at bounding box center [346, 140] width 154 height 154
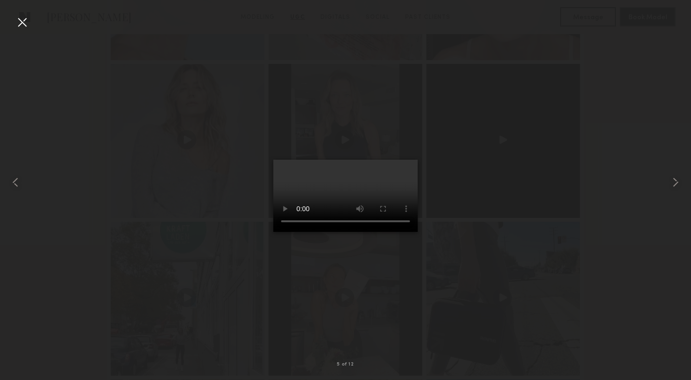
click at [608, 173] on div at bounding box center [345, 182] width 691 height 334
click at [26, 26] on div at bounding box center [21, 21] width 15 height 15
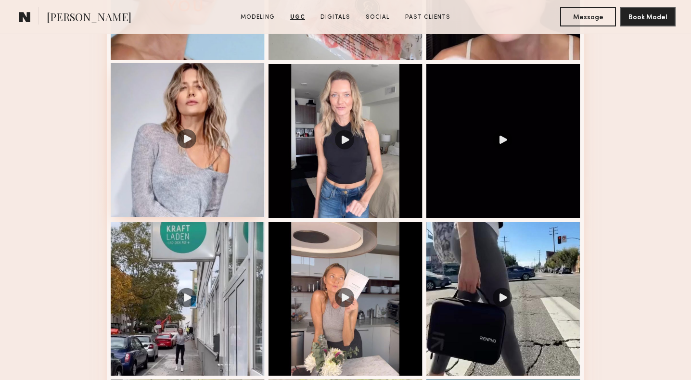
click at [221, 135] on div at bounding box center [188, 140] width 154 height 154
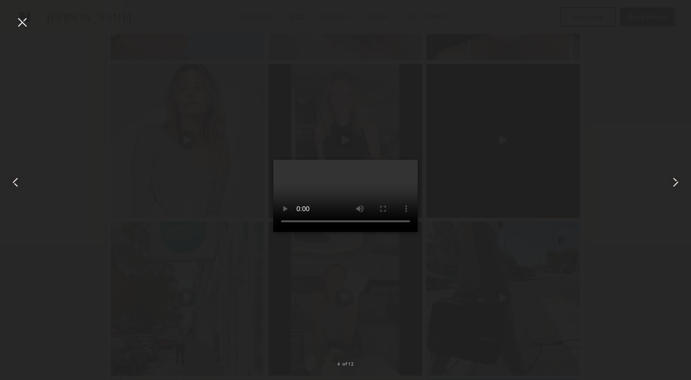
click at [24, 23] on div at bounding box center [21, 21] width 15 height 15
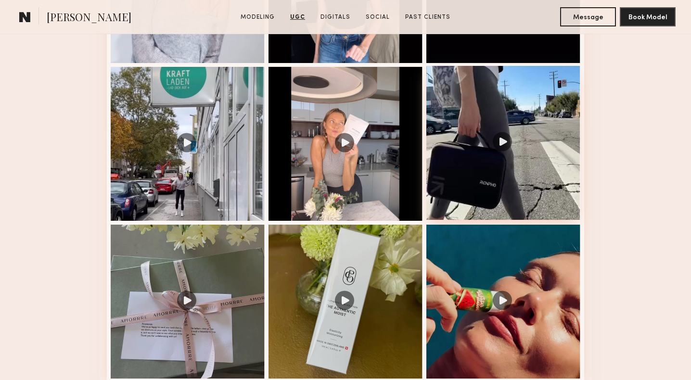
scroll to position [1934, 0]
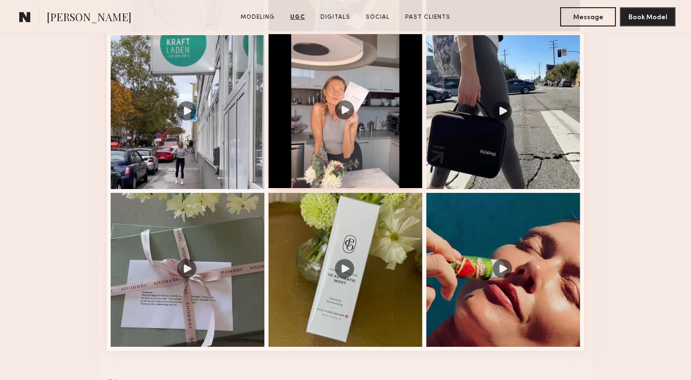
click at [355, 155] on div at bounding box center [346, 111] width 154 height 154
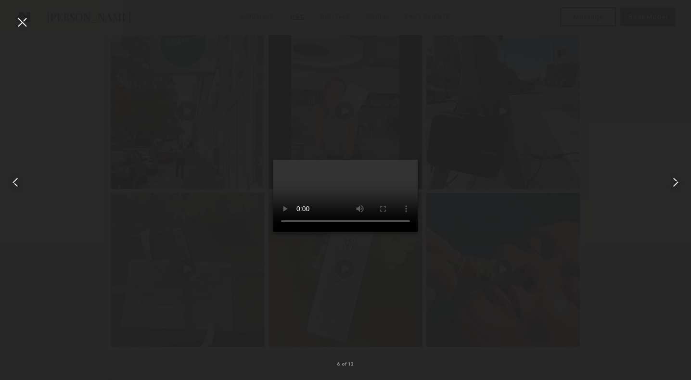
click at [22, 23] on div at bounding box center [21, 21] width 15 height 15
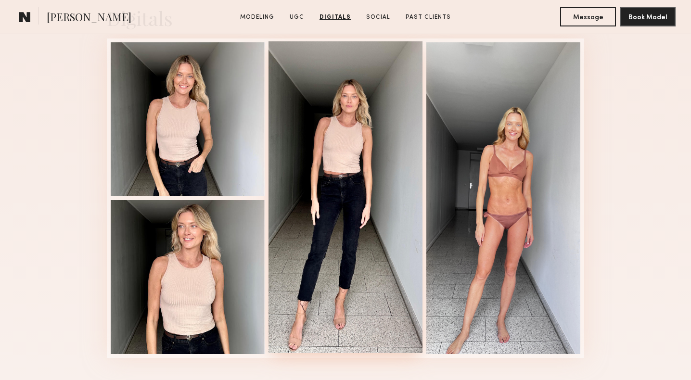
scroll to position [3018, 0]
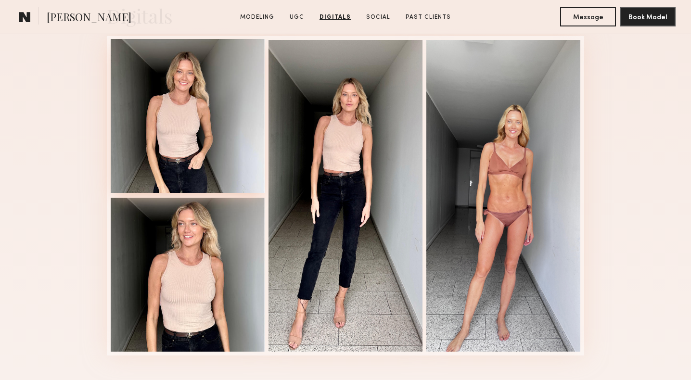
click at [205, 149] on div at bounding box center [188, 116] width 154 height 154
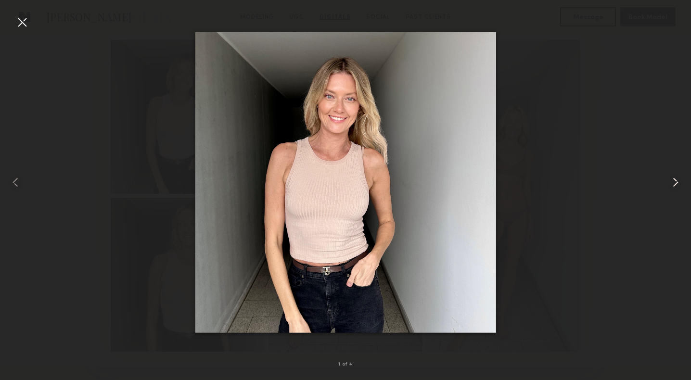
click at [676, 181] on common-icon at bounding box center [675, 182] width 15 height 15
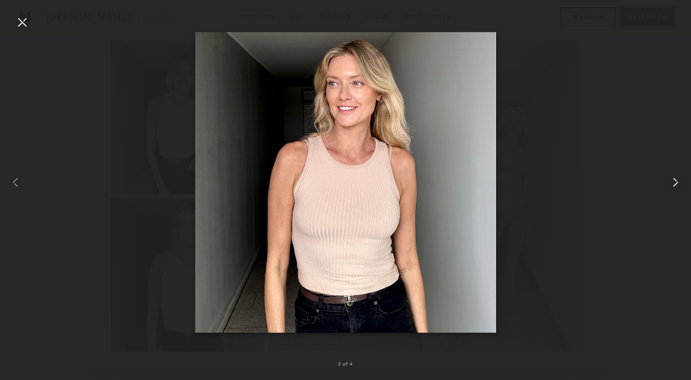
click at [676, 181] on common-icon at bounding box center [675, 182] width 15 height 15
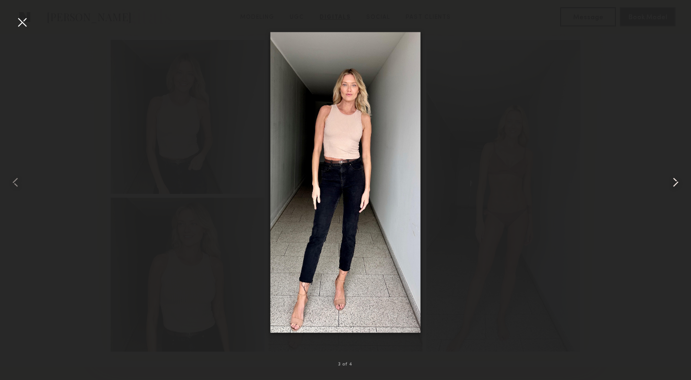
click at [676, 181] on common-icon at bounding box center [675, 182] width 15 height 15
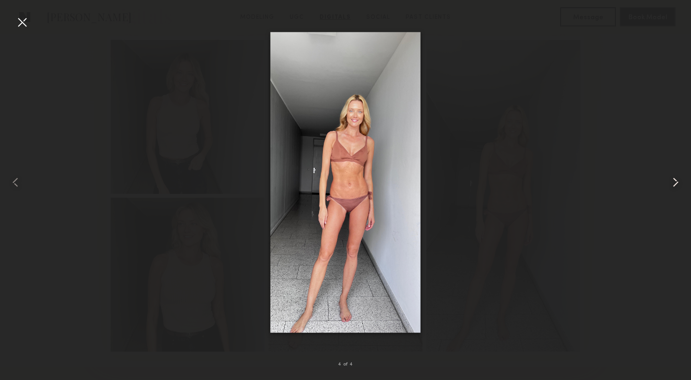
click at [676, 181] on common-icon at bounding box center [675, 182] width 15 height 15
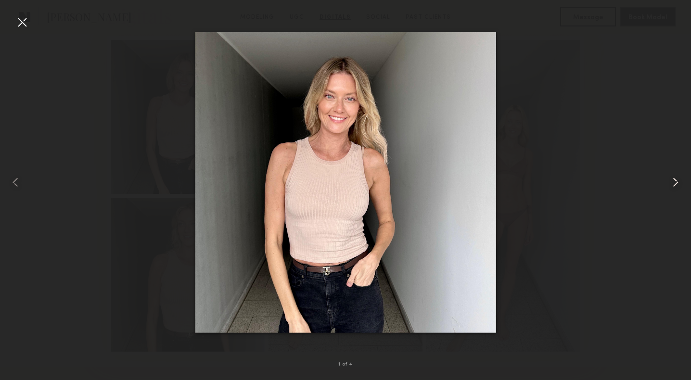
click at [676, 181] on common-icon at bounding box center [675, 182] width 15 height 15
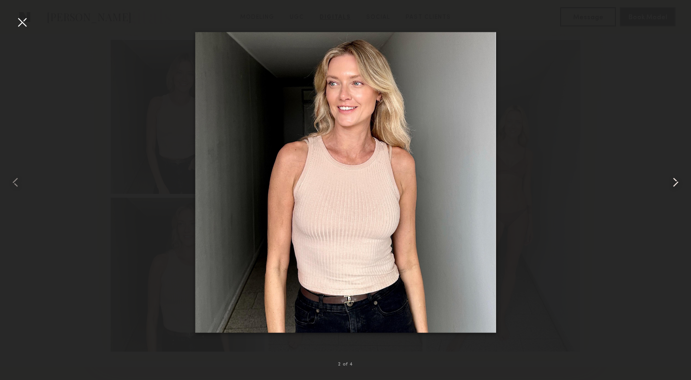
click at [676, 181] on common-icon at bounding box center [675, 182] width 15 height 15
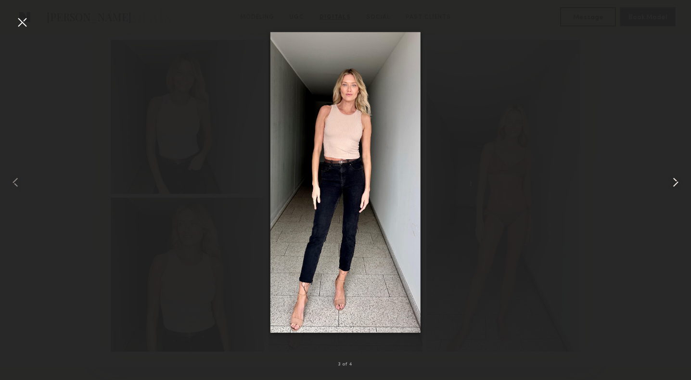
click at [676, 181] on common-icon at bounding box center [675, 182] width 15 height 15
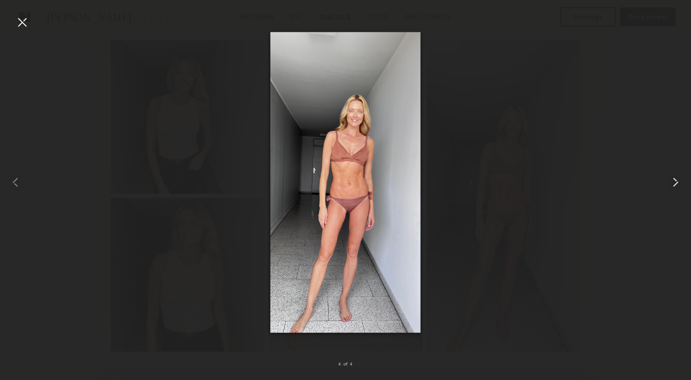
click at [676, 181] on common-icon at bounding box center [675, 182] width 15 height 15
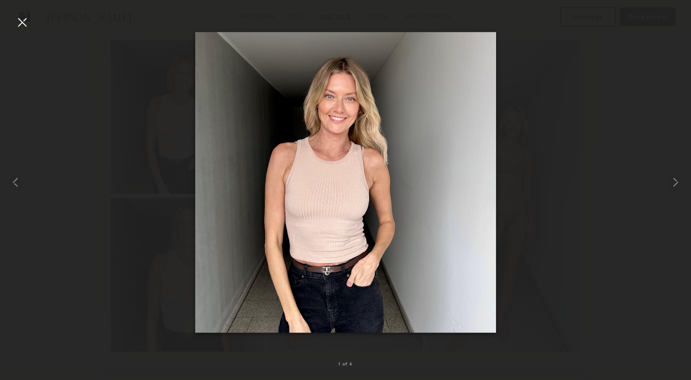
click at [99, 158] on div at bounding box center [345, 182] width 691 height 334
click at [21, 28] on div at bounding box center [21, 21] width 15 height 15
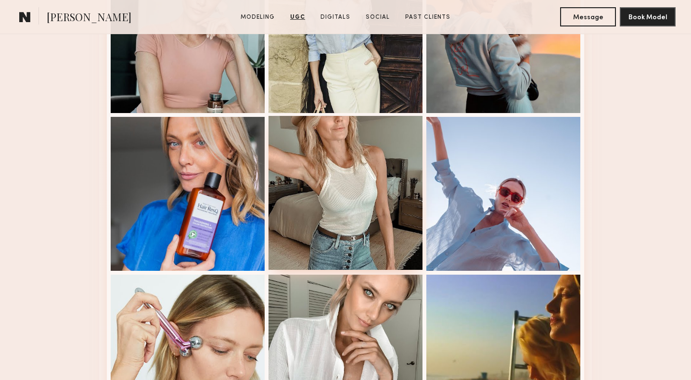
scroll to position [2382, 0]
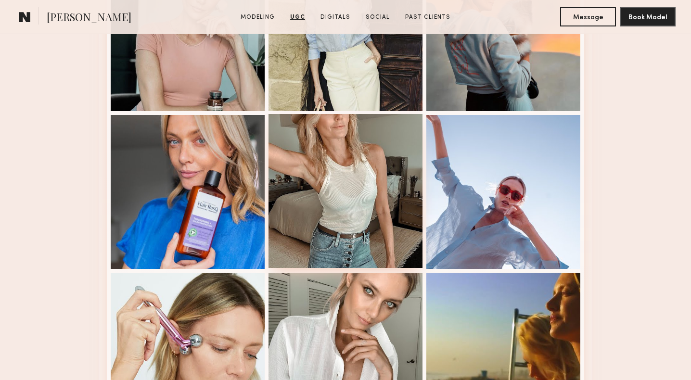
click at [333, 213] on div at bounding box center [346, 191] width 154 height 154
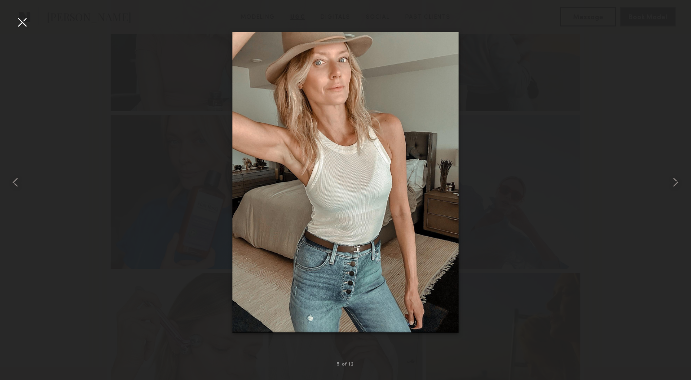
click at [22, 18] on div at bounding box center [21, 21] width 15 height 15
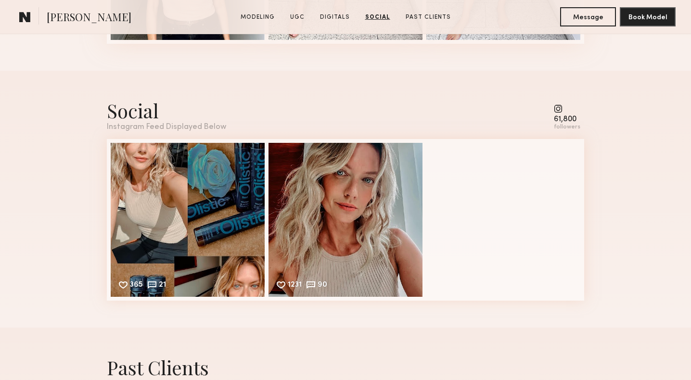
scroll to position [3347, 0]
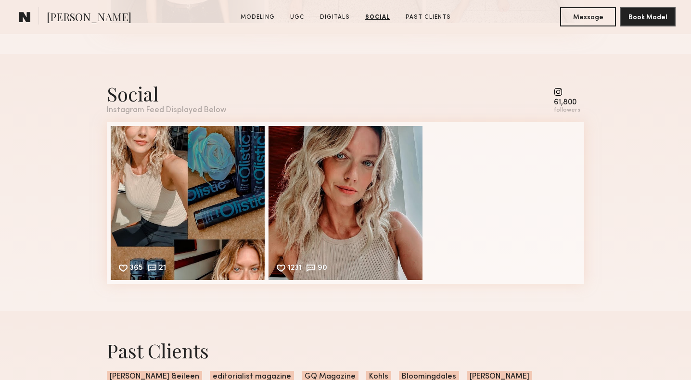
click at [568, 105] on div "61,800" at bounding box center [567, 102] width 26 height 7
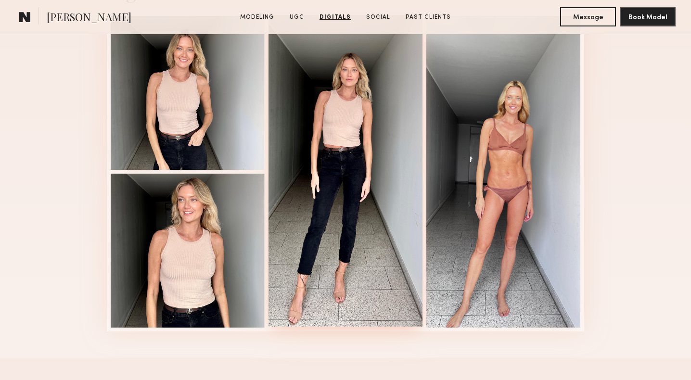
scroll to position [3034, 0]
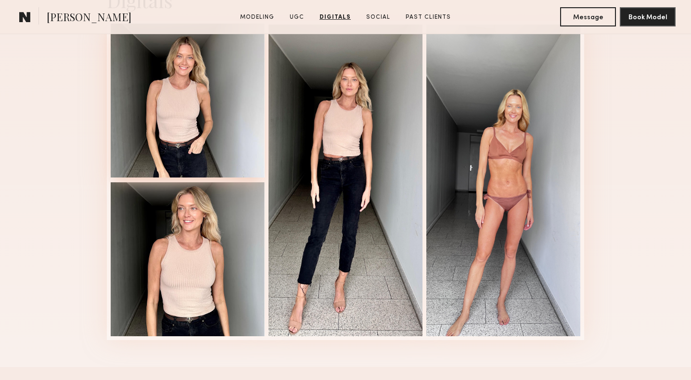
click at [187, 118] on div at bounding box center [188, 101] width 154 height 154
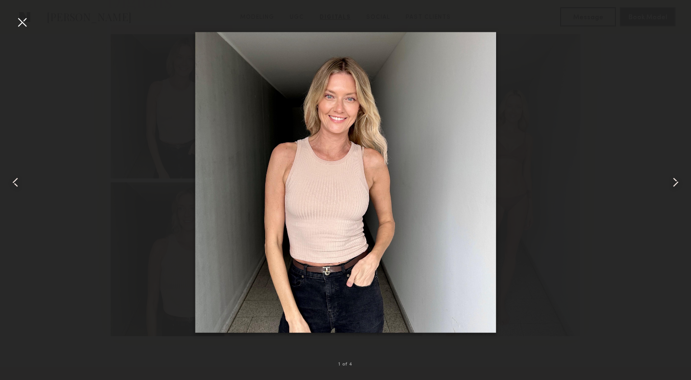
click at [114, 95] on div at bounding box center [345, 182] width 691 height 334
click at [22, 24] on div at bounding box center [21, 21] width 15 height 15
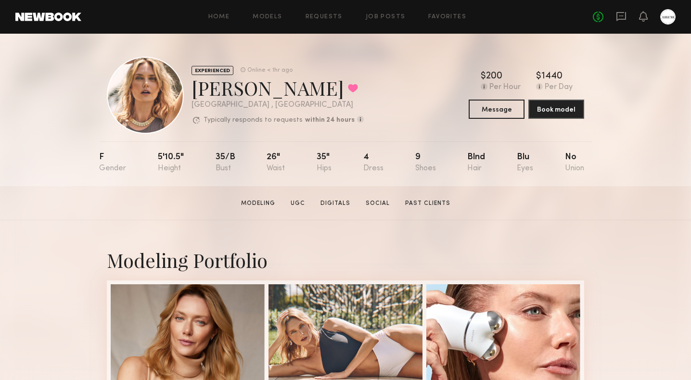
scroll to position [0, 0]
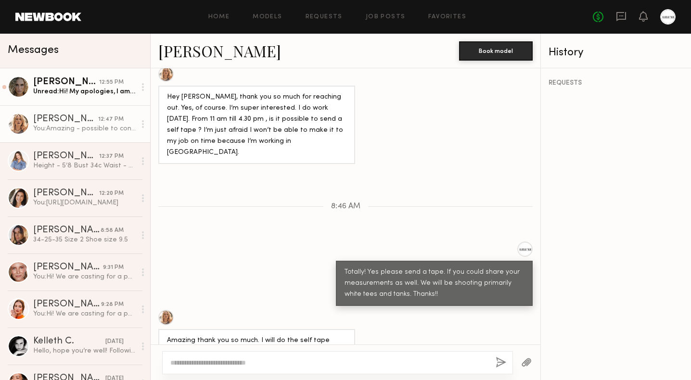
click at [87, 97] on link "[PERSON_NAME] 12:55 PM Unread: Hi! My apologies, I am just now seeing this. Unf…" at bounding box center [75, 86] width 150 height 37
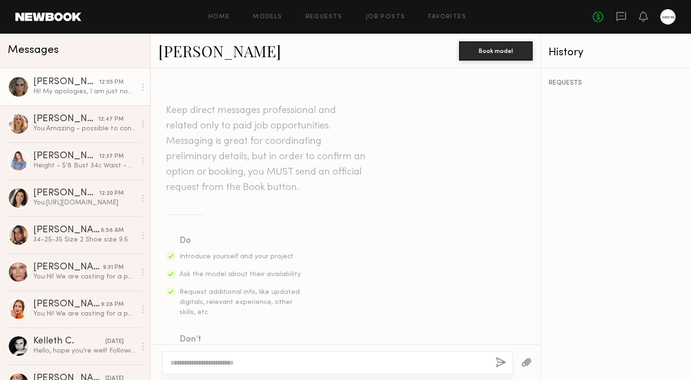
scroll to position [458, 0]
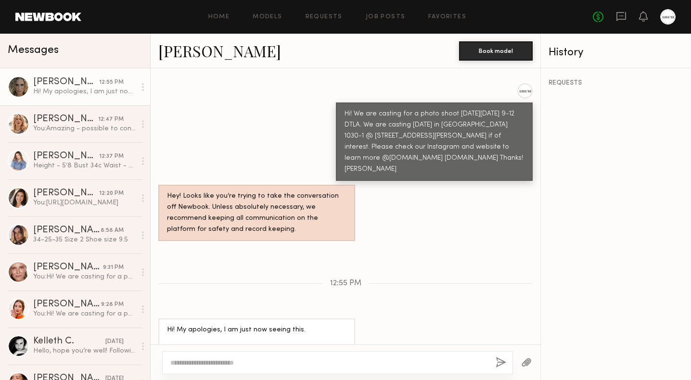
click at [199, 51] on link "[PERSON_NAME]" at bounding box center [219, 50] width 123 height 21
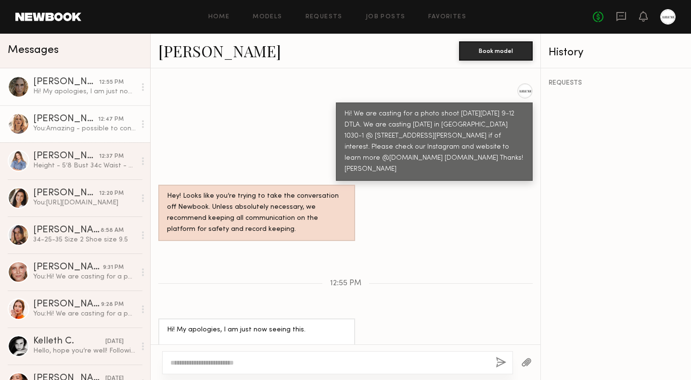
click at [101, 118] on div "12:47 PM" at bounding box center [111, 119] width 26 height 9
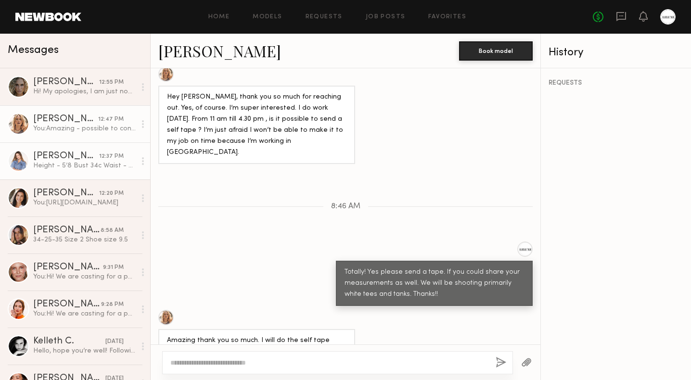
click at [103, 167] on div "Height - 5’8 Bust 34c Waist - 26 Hip 36 Shoe 8.5 [PERSON_NAME] 26 Pant 2-4 Top …" at bounding box center [84, 165] width 103 height 9
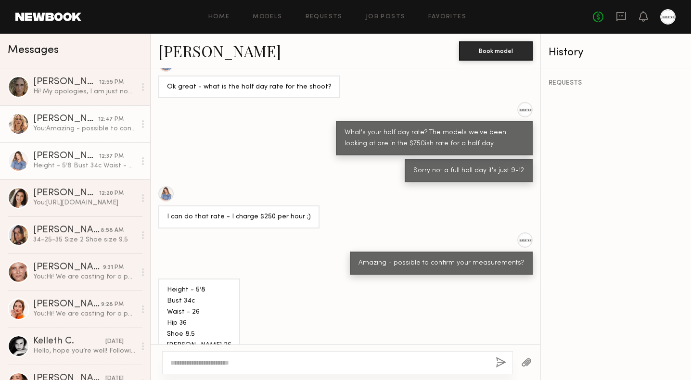
click at [95, 127] on div "You: Amazing - possible to confirm your measurements?" at bounding box center [84, 128] width 103 height 9
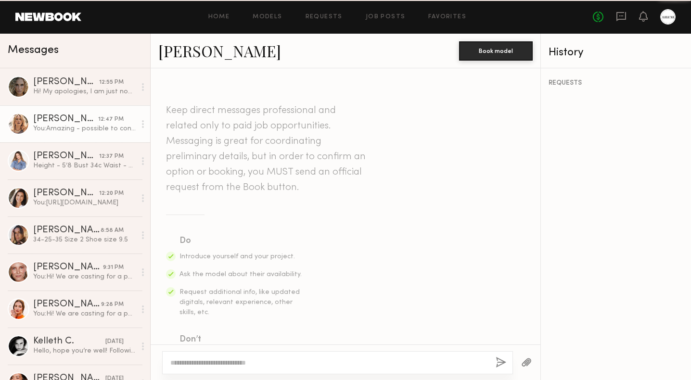
scroll to position [669, 0]
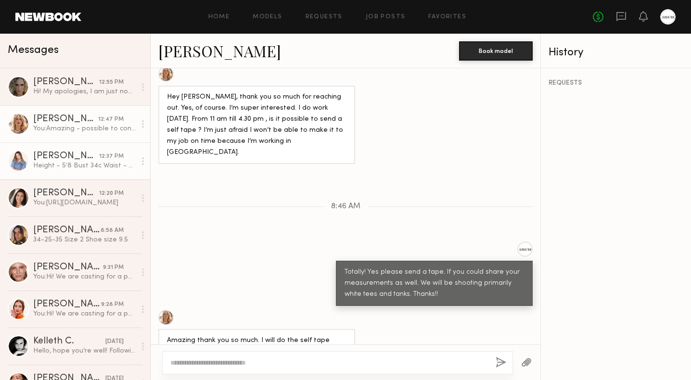
click at [74, 164] on div "Height - 5’8 Bust 34c Waist - 26 Hip 36 Shoe 8.5 [PERSON_NAME] 26 Pant 2-4 Top …" at bounding box center [84, 165] width 103 height 9
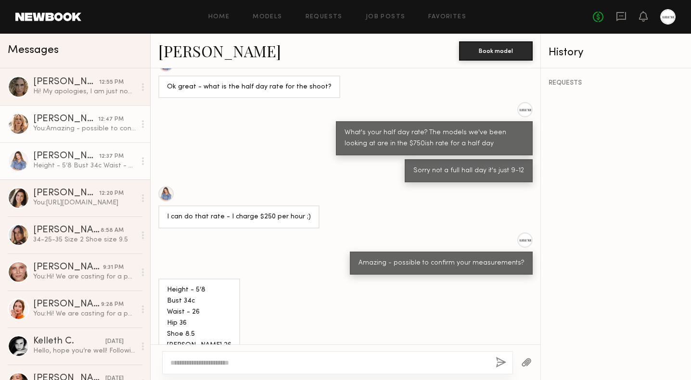
click at [56, 122] on div "[PERSON_NAME]" at bounding box center [65, 120] width 65 height 10
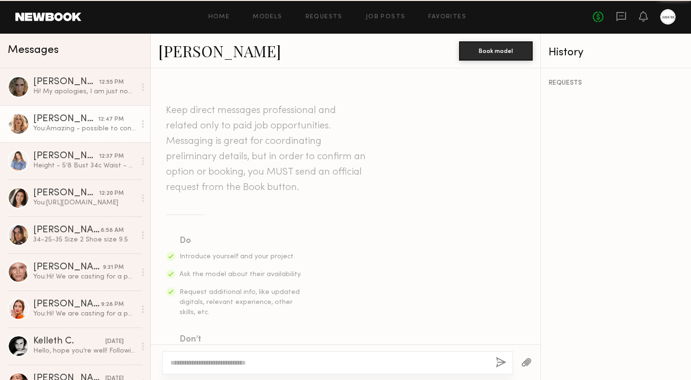
scroll to position [669, 0]
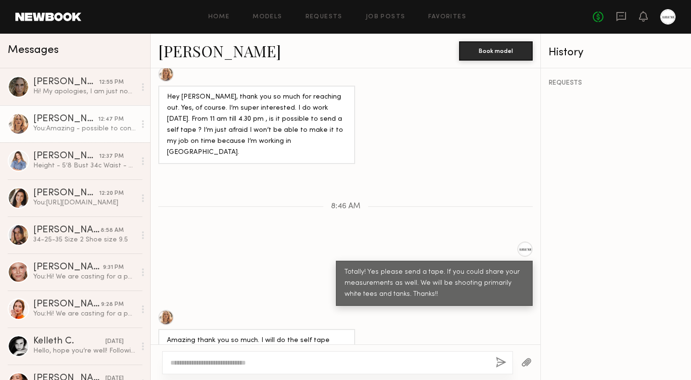
click at [70, 116] on div "[PERSON_NAME]" at bounding box center [65, 120] width 65 height 10
click at [58, 77] on div "[PERSON_NAME]" at bounding box center [66, 82] width 66 height 10
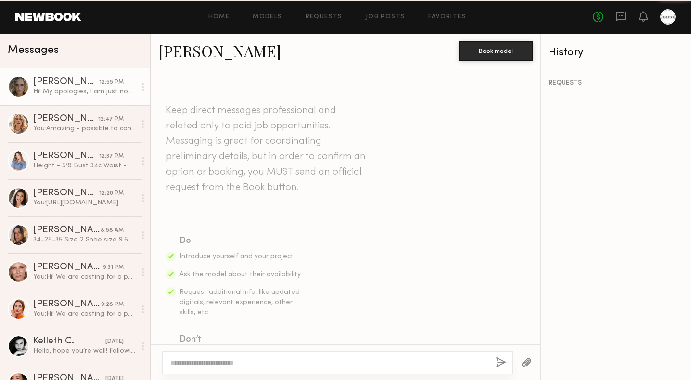
scroll to position [458, 0]
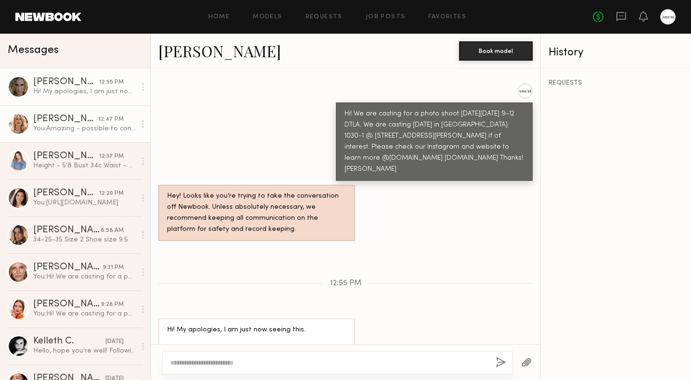
click at [60, 135] on link "[PERSON_NAME] 12:47 PM You: Amazing - possible to confirm your measurements?" at bounding box center [75, 123] width 150 height 37
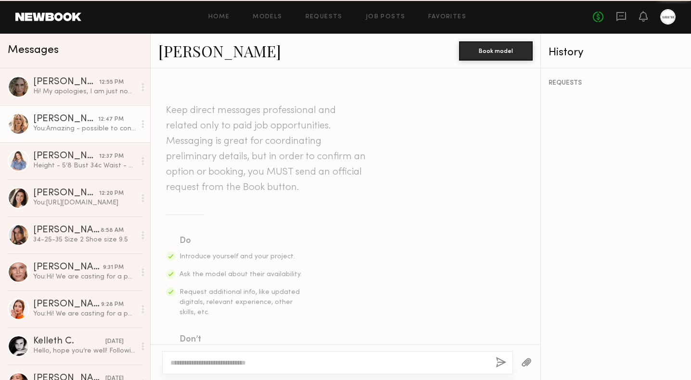
scroll to position [669, 0]
